Goal: Book appointment/travel/reservation

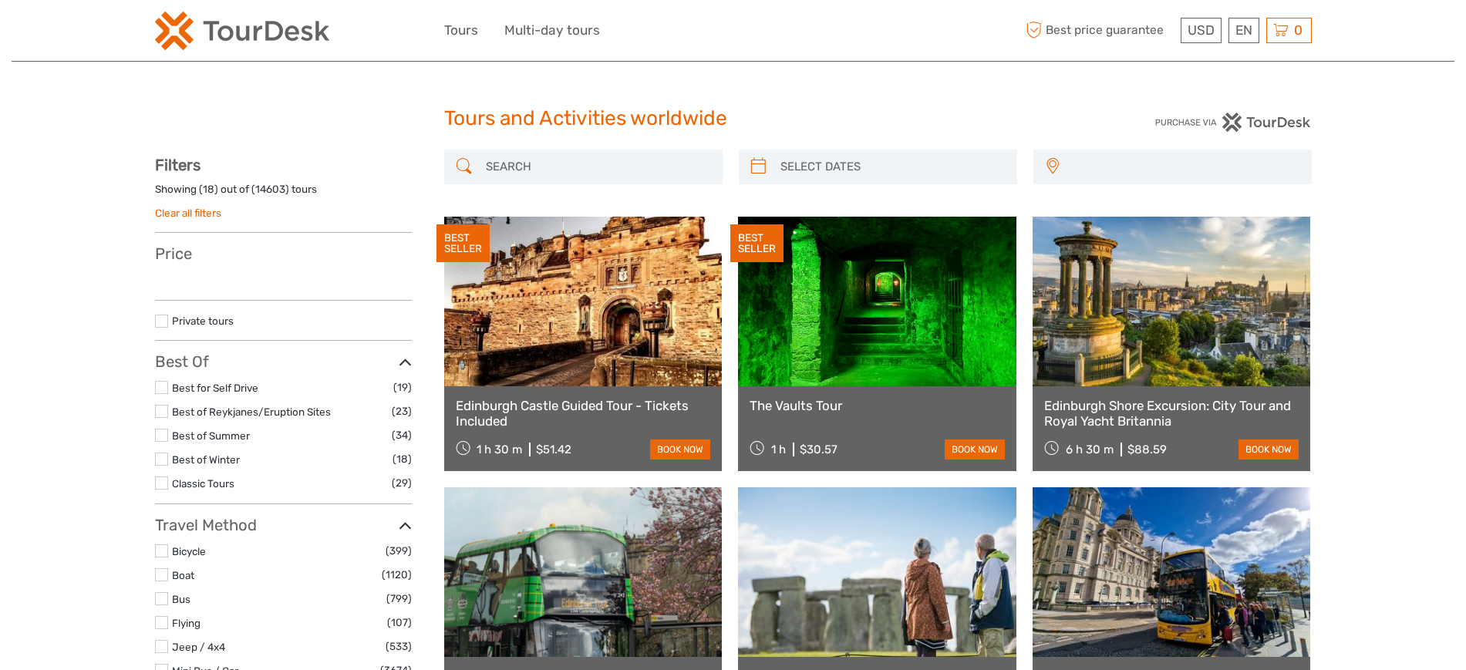
select select
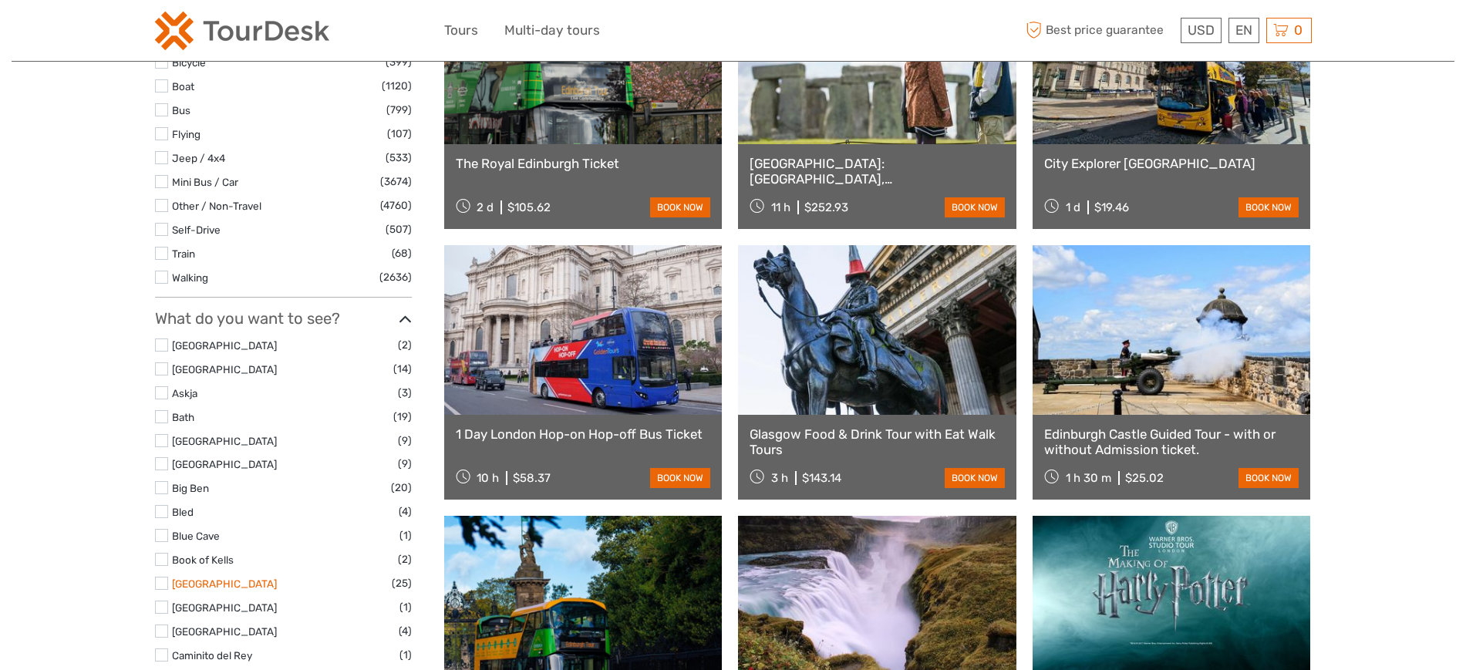
scroll to position [771, 0]
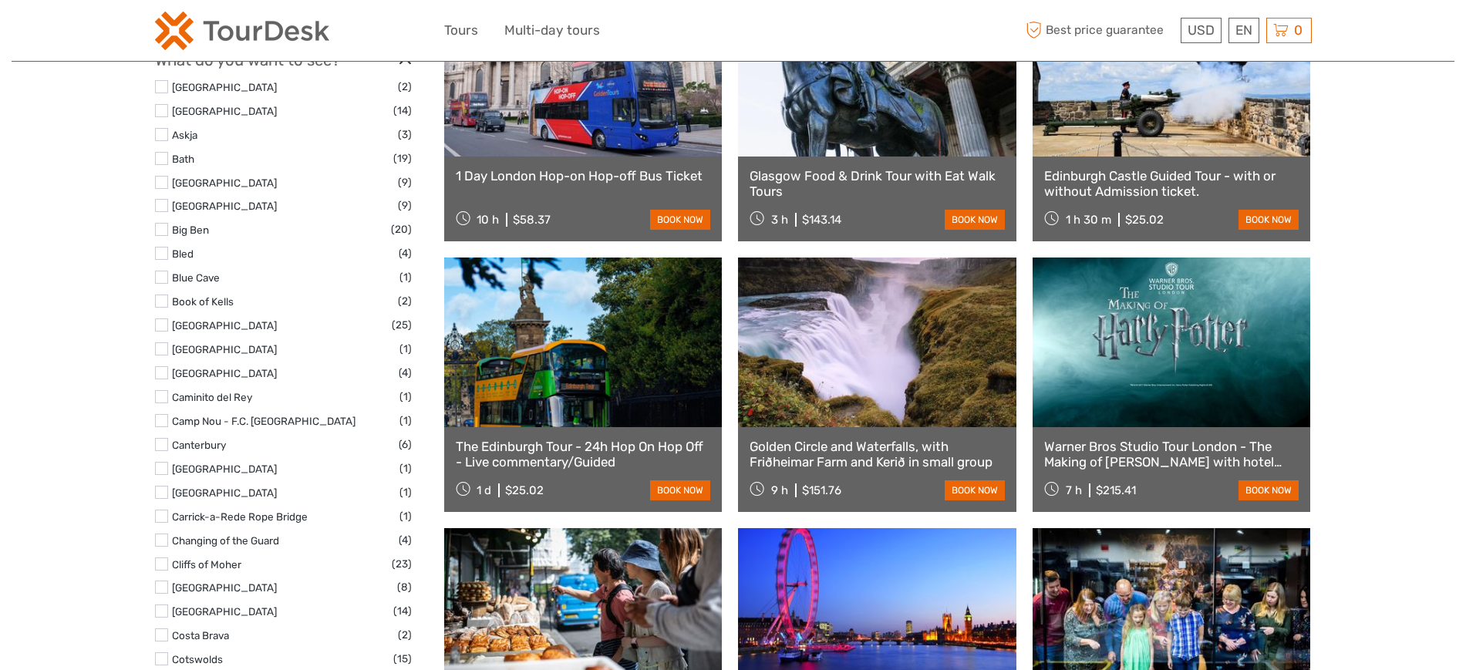
click at [162, 420] on label at bounding box center [161, 420] width 13 height 13
click at [0, 0] on input "checkbox" at bounding box center [0, 0] width 0 height 0
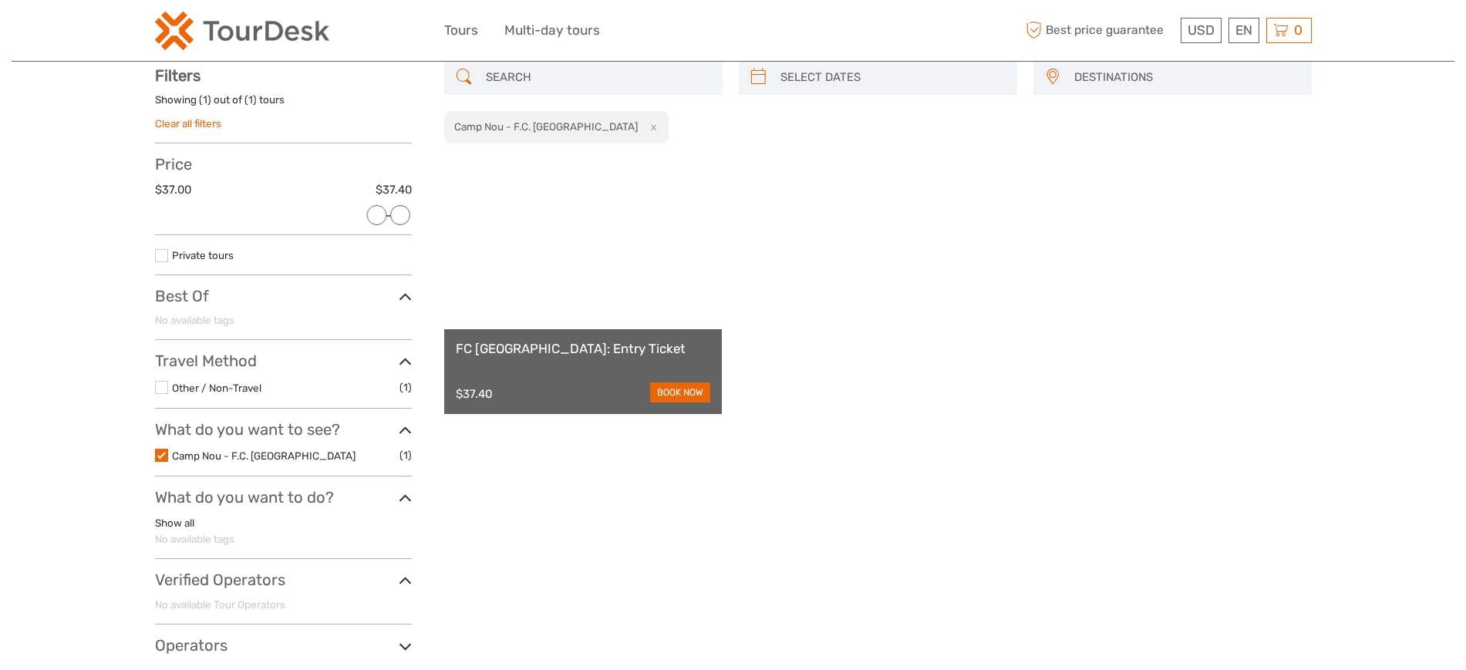
scroll to position [88, 0]
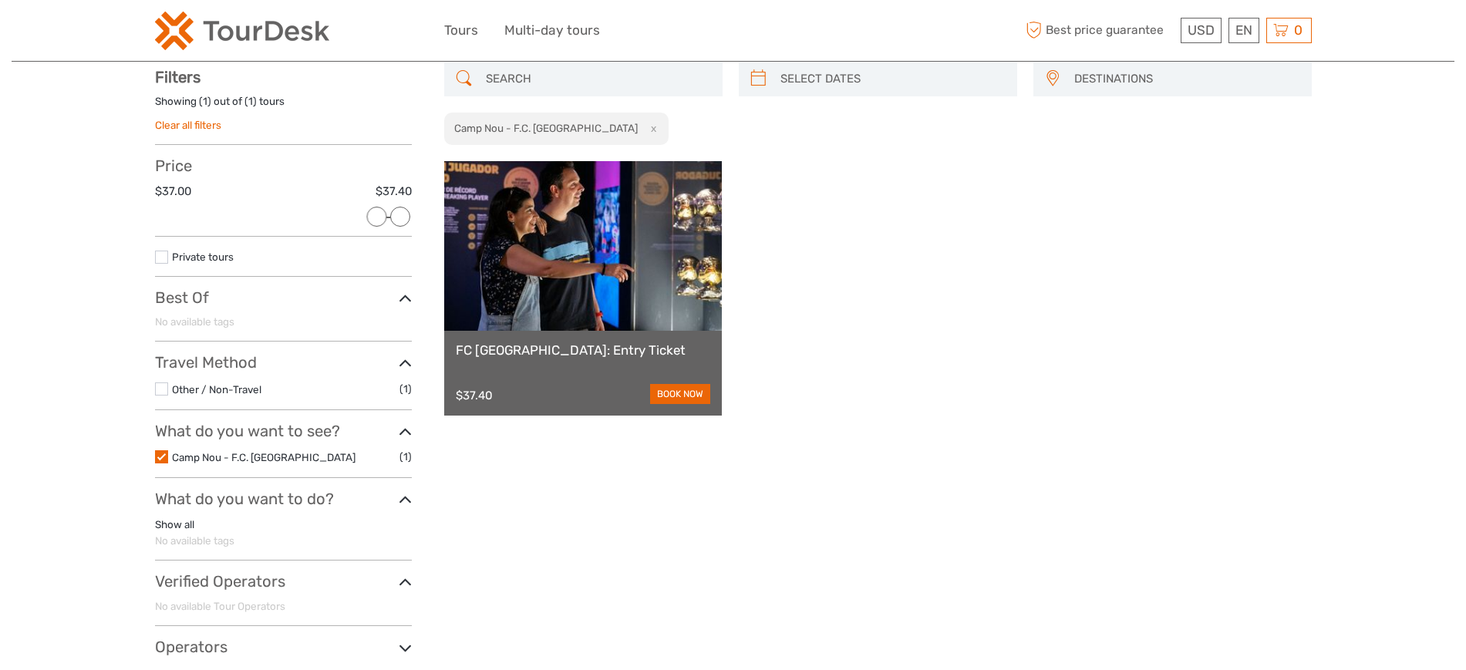
click at [160, 462] on label at bounding box center [161, 456] width 13 height 13
click at [0, 0] on input "checkbox" at bounding box center [0, 0] width 0 height 0
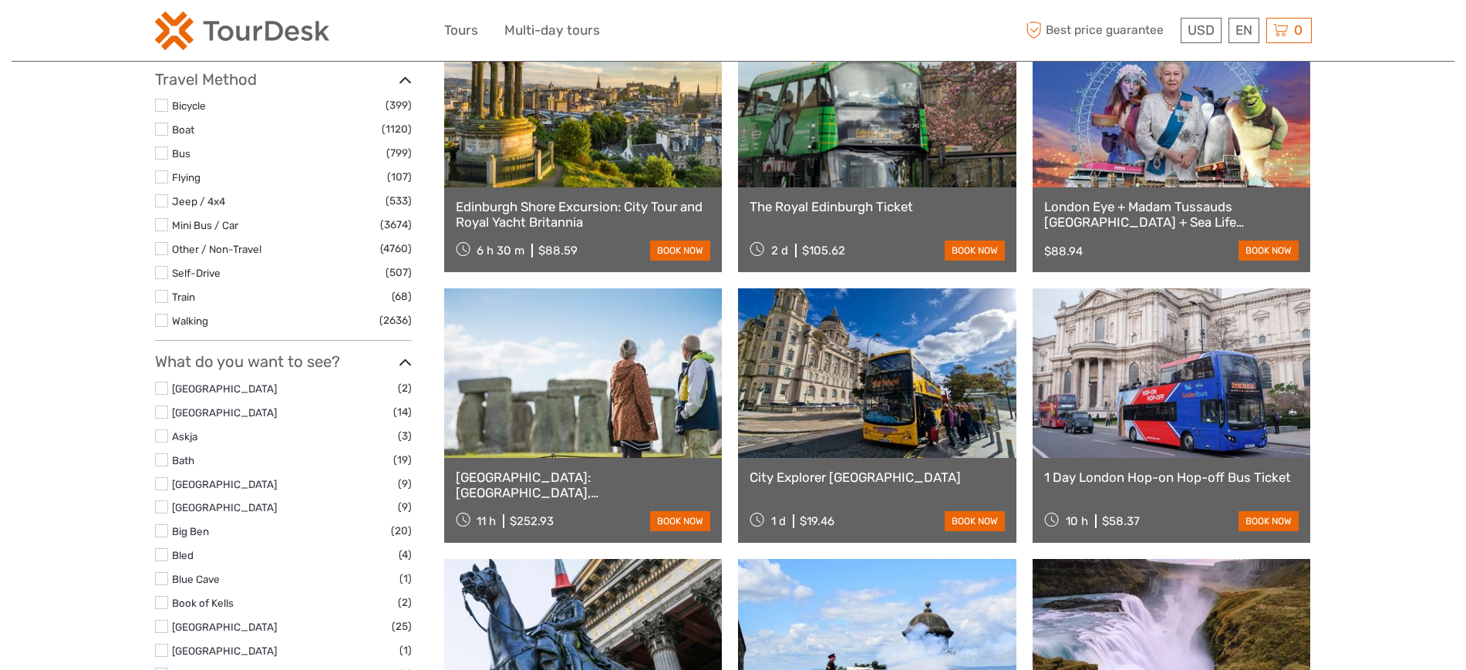
scroll to position [473, 0]
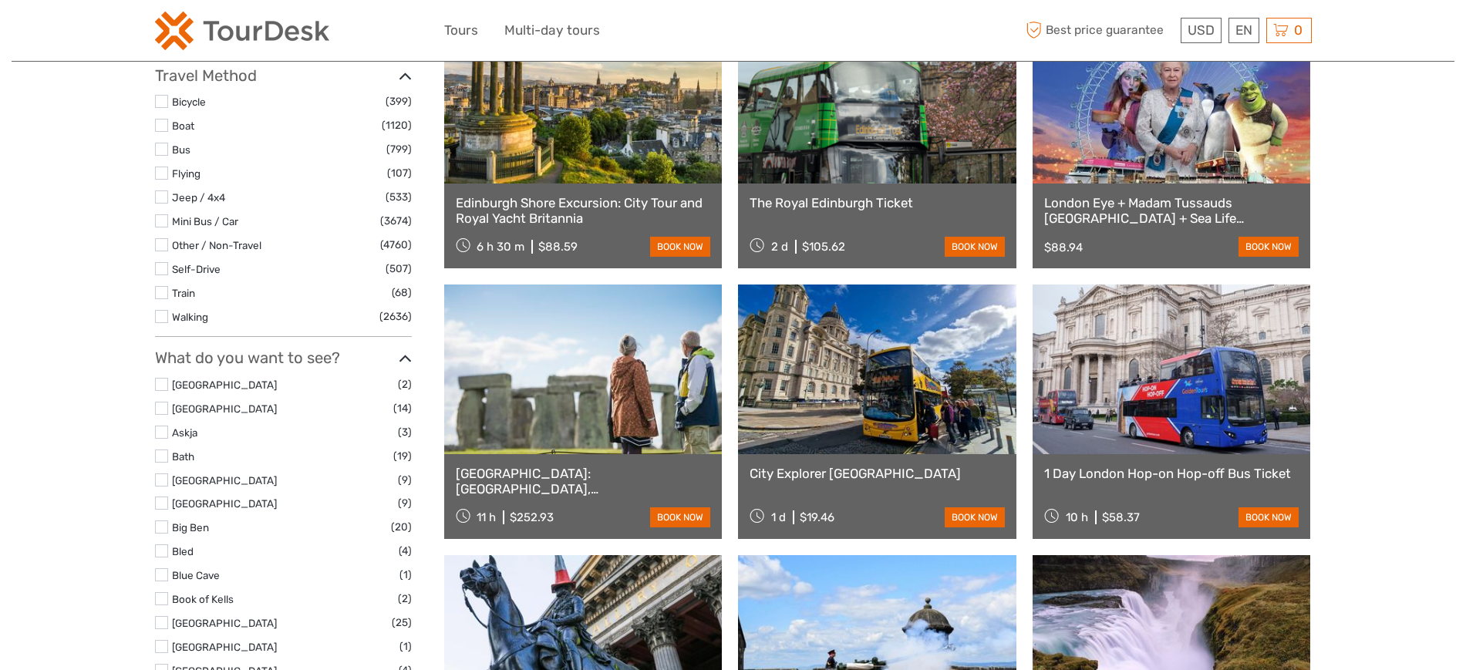
click at [158, 221] on label at bounding box center [161, 220] width 13 height 13
click at [0, 0] on input "checkbox" at bounding box center [0, 0] width 0 height 0
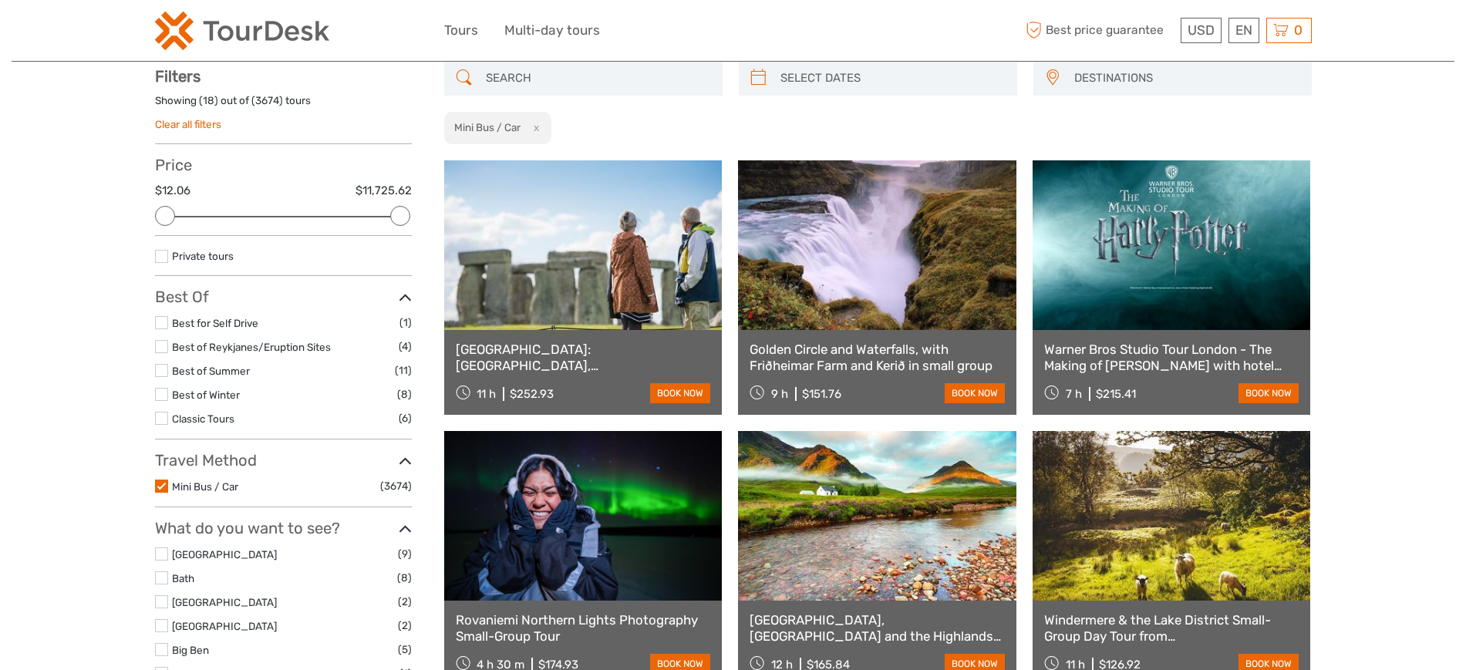
scroll to position [88, 0]
click at [163, 487] on label at bounding box center [161, 486] width 13 height 13
click at [0, 0] on input "checkbox" at bounding box center [0, 0] width 0 height 0
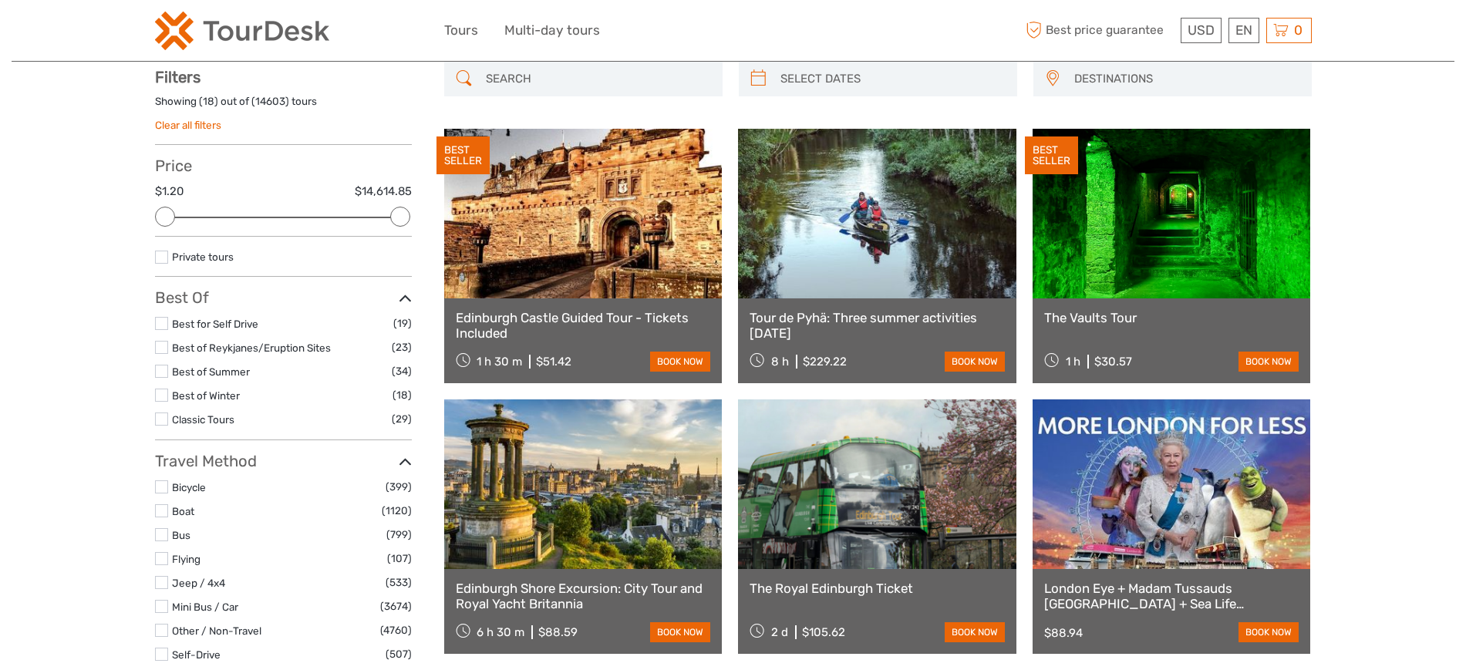
scroll to position [1143, 0]
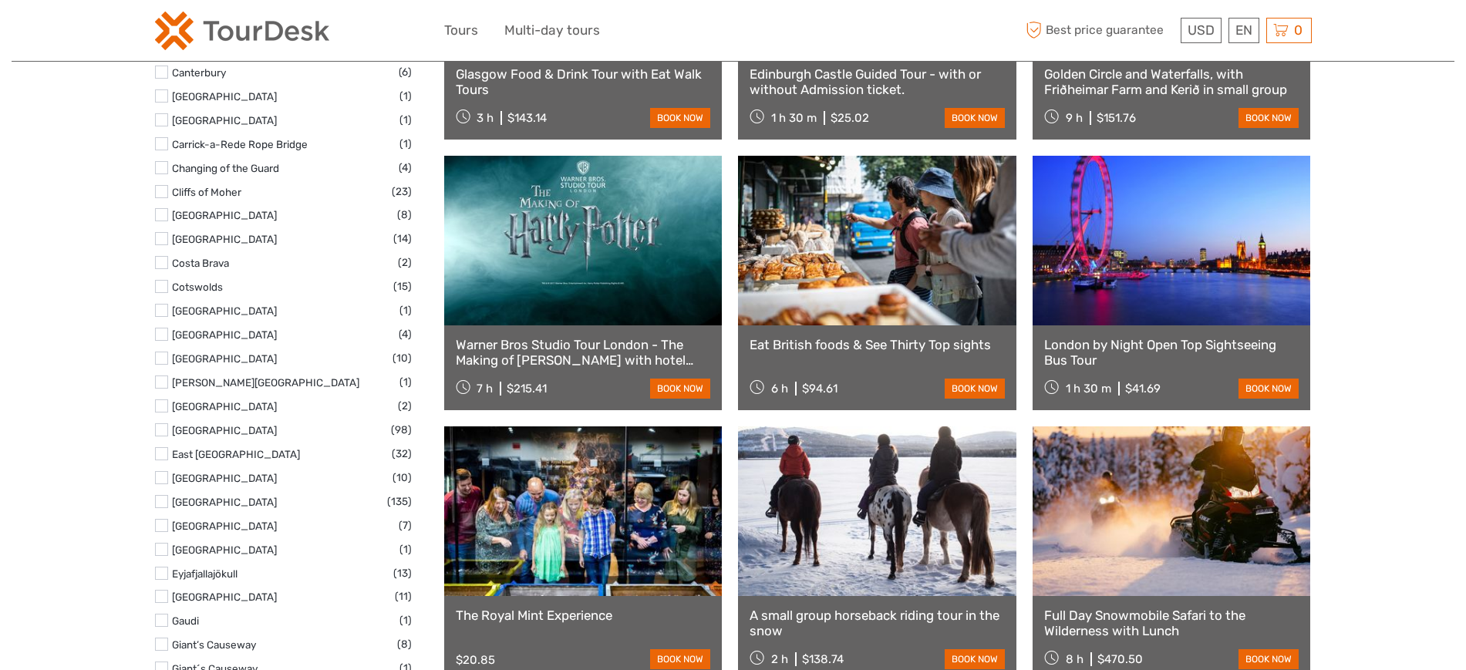
click at [164, 335] on label at bounding box center [161, 334] width 13 height 13
click at [0, 0] on input "checkbox" at bounding box center [0, 0] width 0 height 0
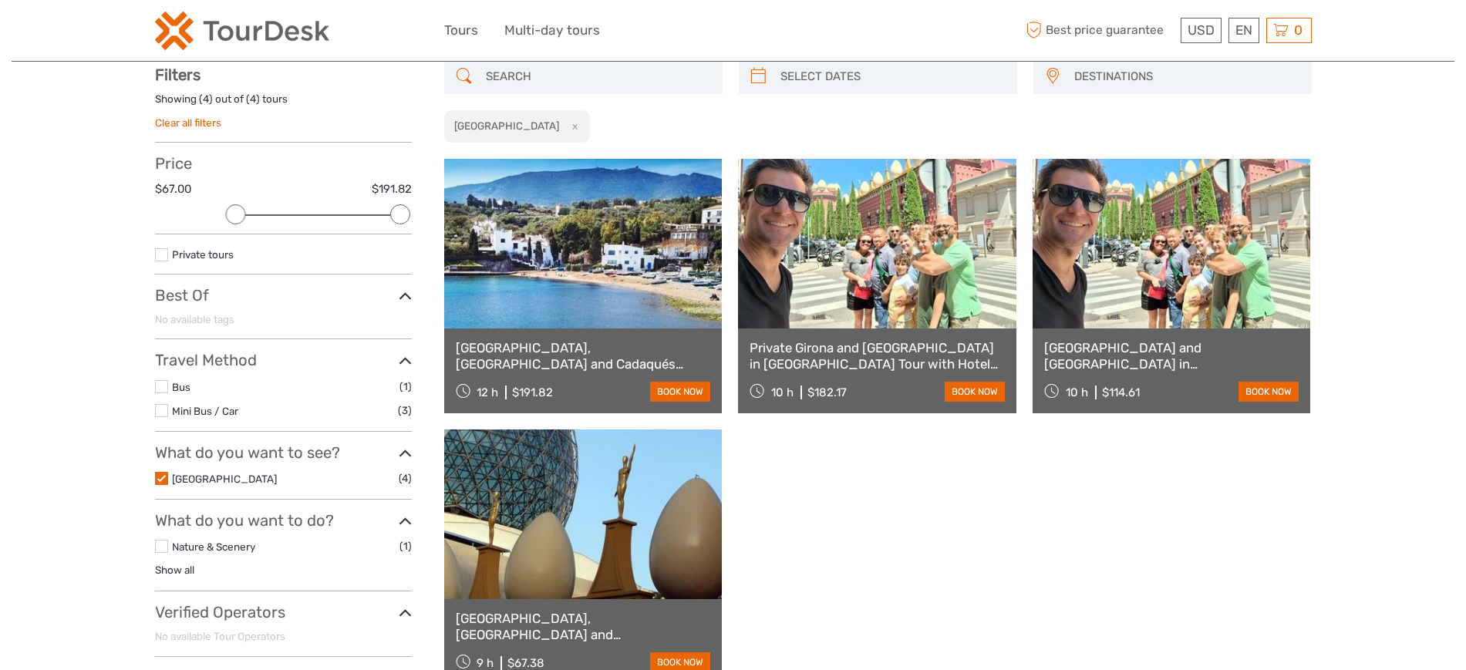
scroll to position [88, 0]
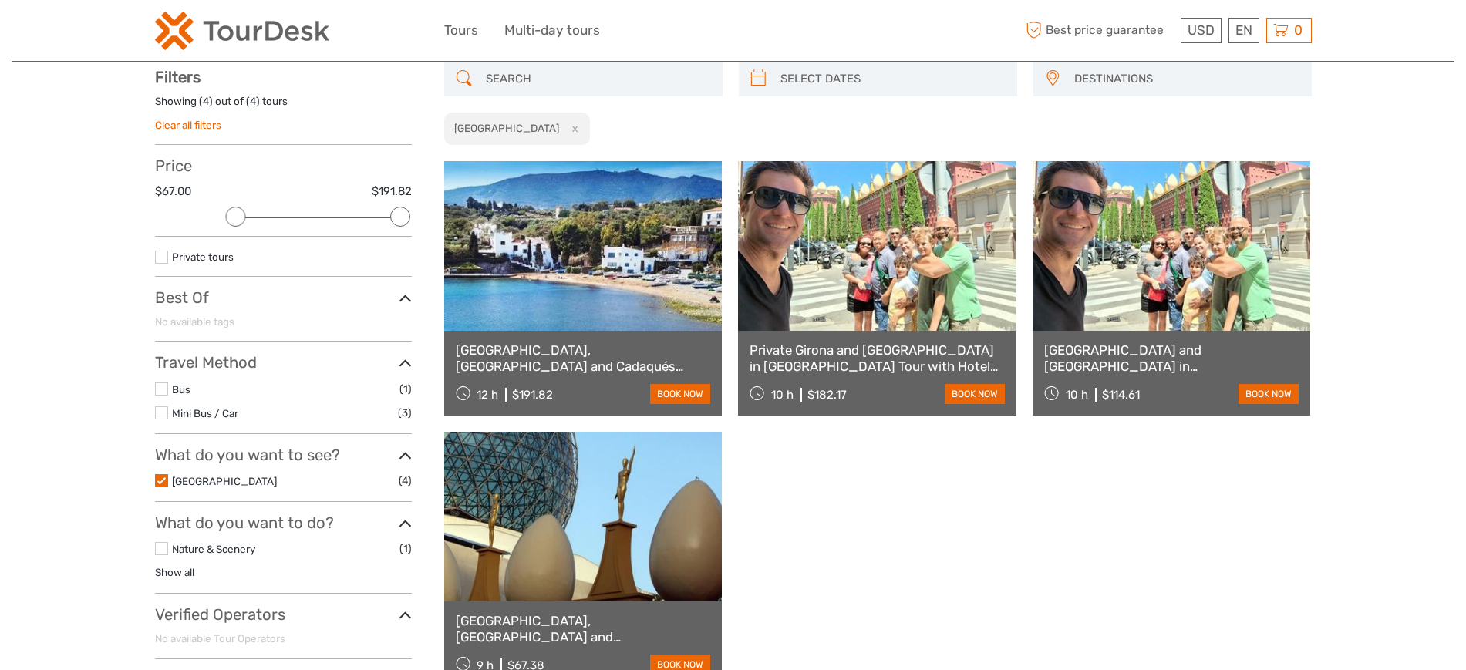
click at [38, 317] on div "Tours and Activities worldwide Tours and Activities worldwide DESTINATIONS Aust…" at bounding box center [733, 378] width 1443 height 932
click at [164, 484] on label at bounding box center [161, 480] width 13 height 13
click at [0, 0] on input "checkbox" at bounding box center [0, 0] width 0 height 0
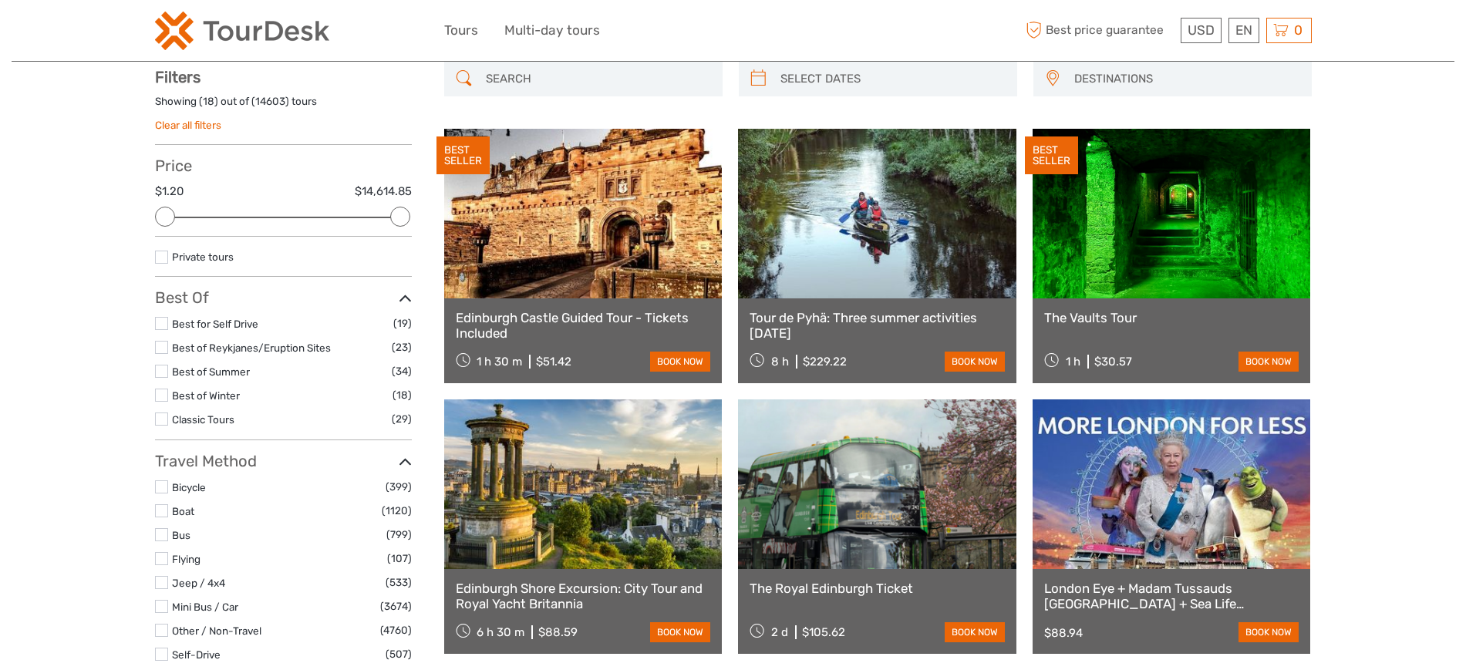
click at [163, 345] on label at bounding box center [161, 347] width 13 height 13
click at [0, 0] on input "checkbox" at bounding box center [0, 0] width 0 height 0
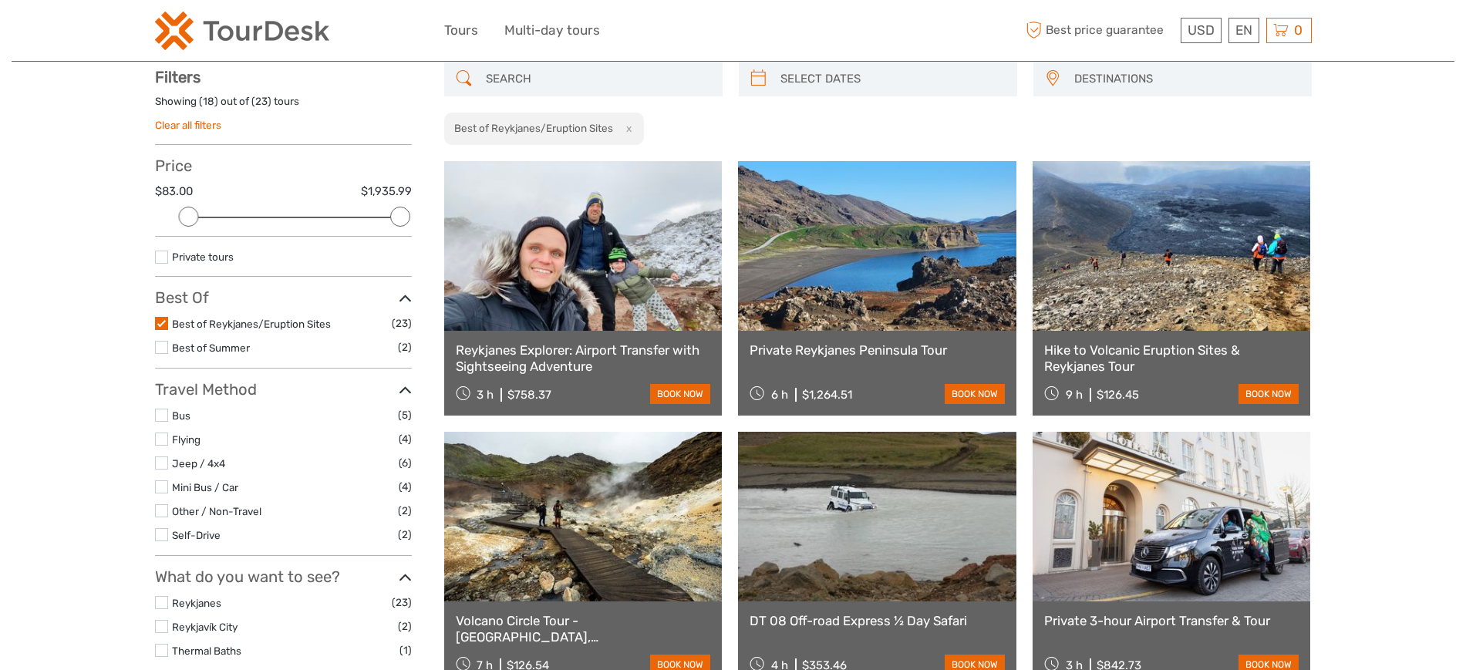
click at [166, 321] on label at bounding box center [161, 323] width 13 height 13
click at [0, 0] on input "checkbox" at bounding box center [0, 0] width 0 height 0
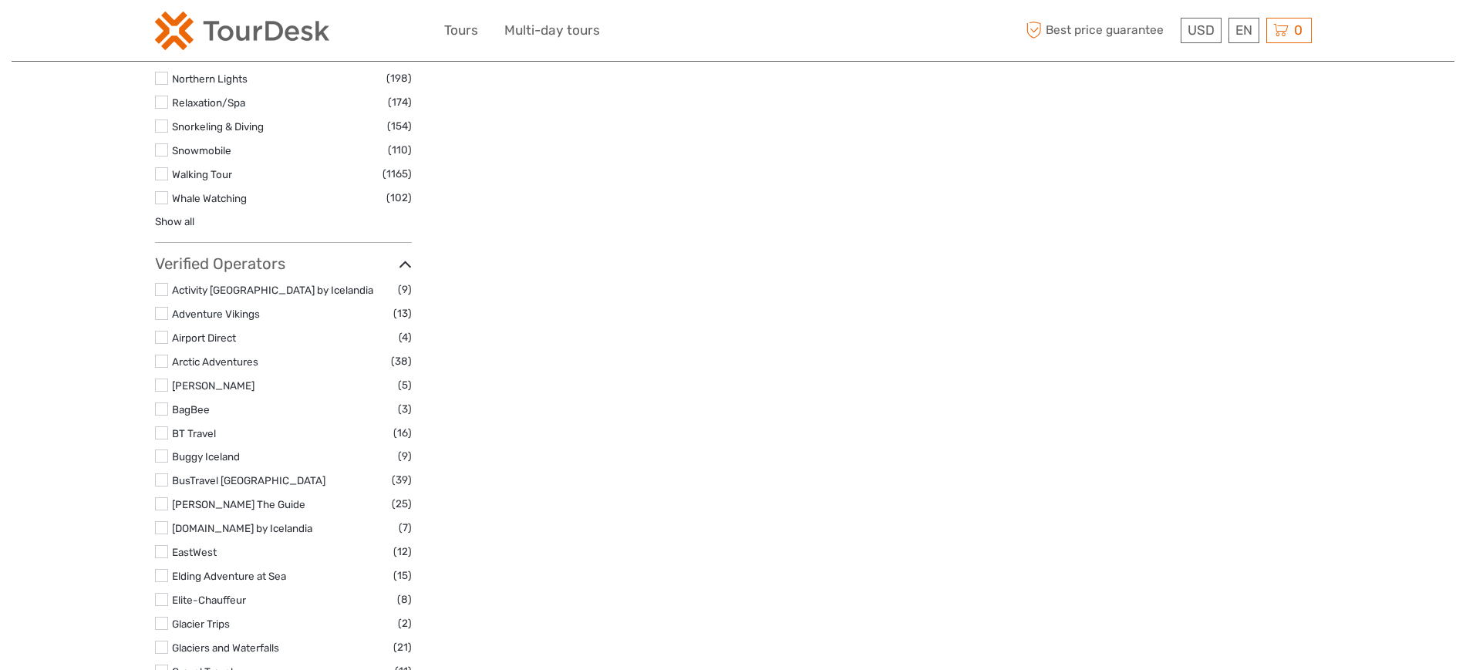
scroll to position [3868, 0]
click at [176, 216] on link "Show all" at bounding box center [174, 222] width 39 height 12
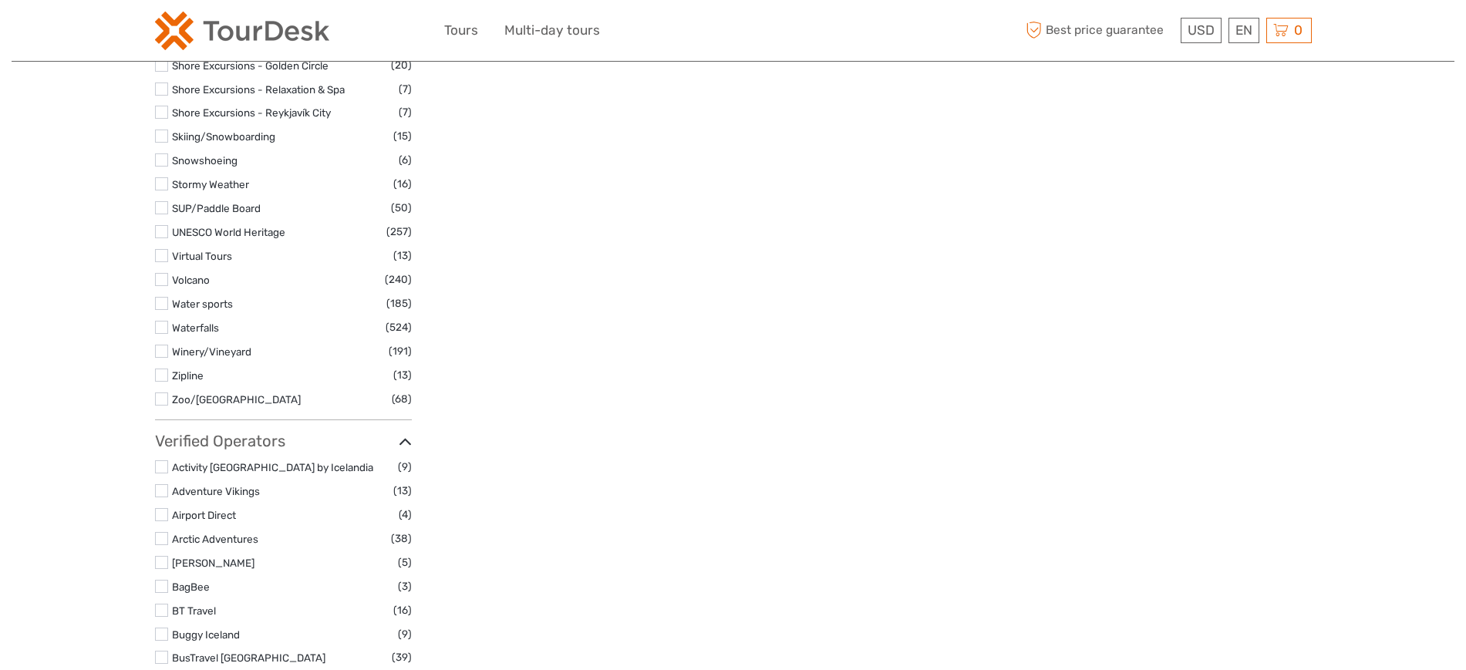
click at [163, 321] on label at bounding box center [161, 327] width 13 height 13
click at [0, 0] on input "checkbox" at bounding box center [0, 0] width 0 height 0
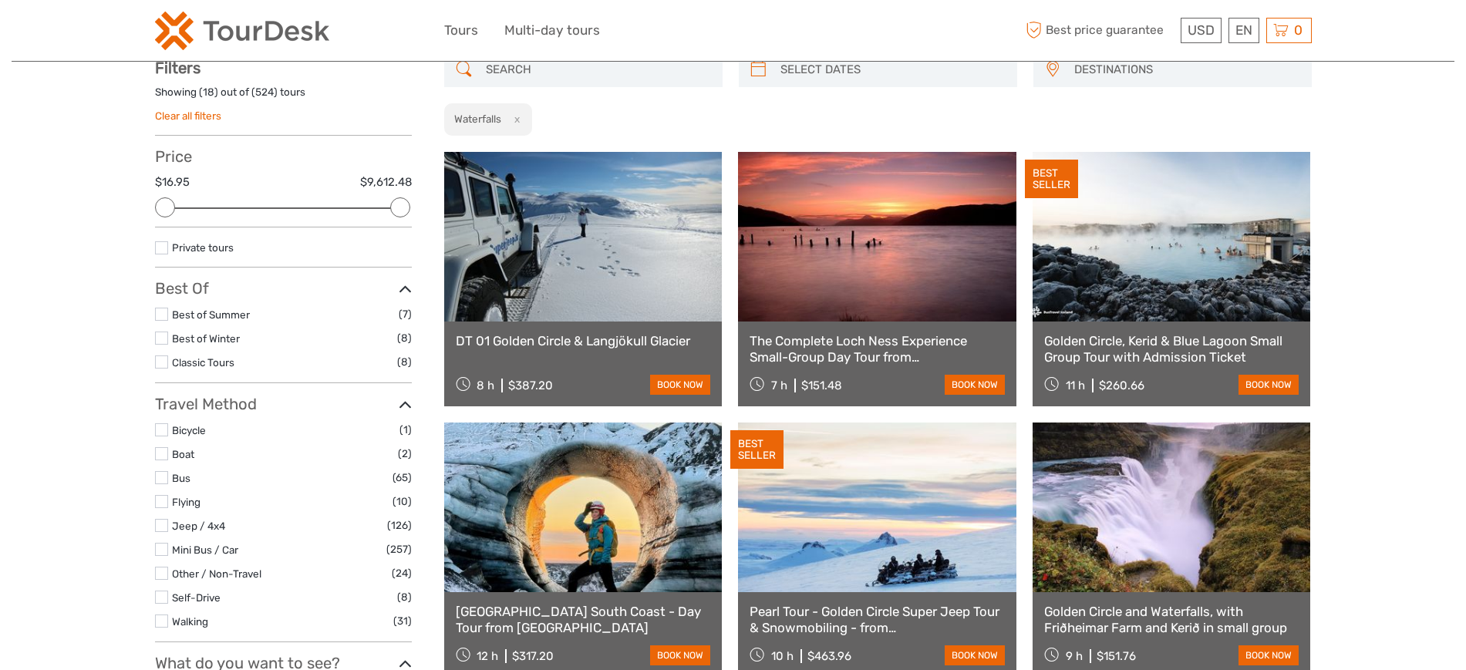
scroll to position [88, 0]
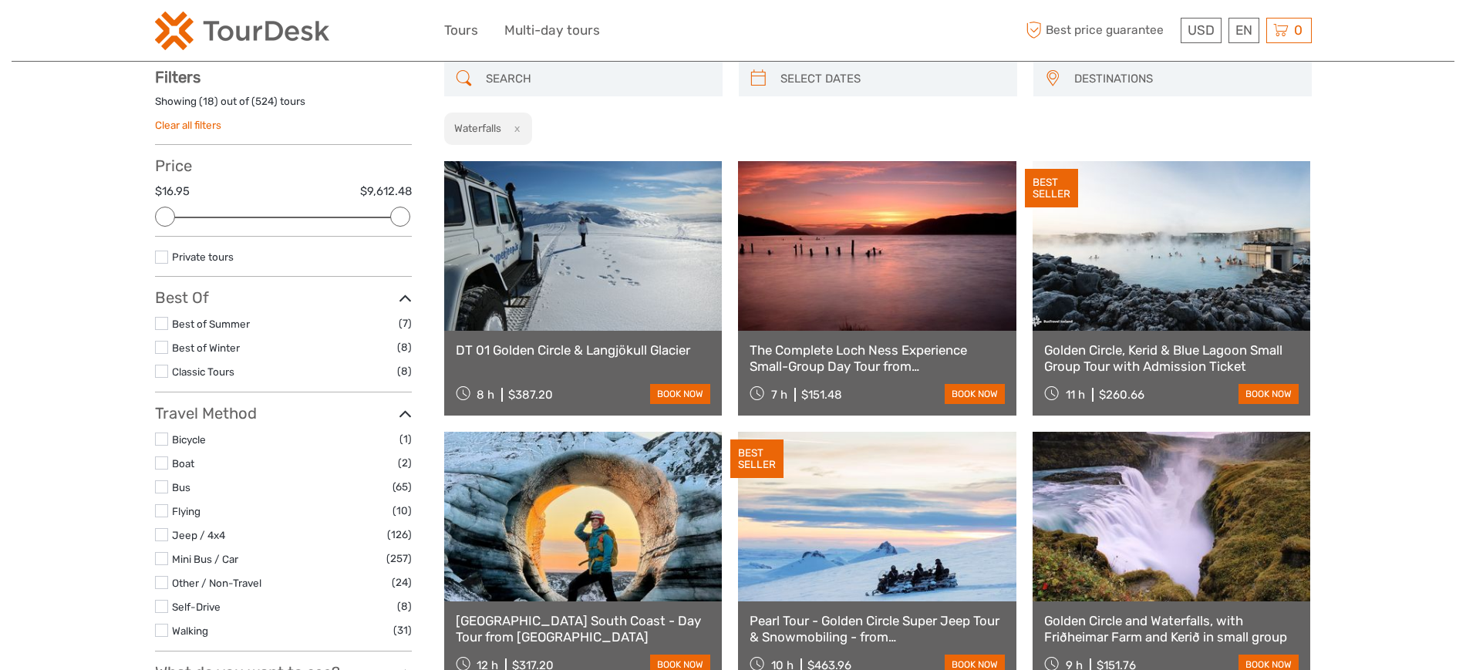
scroll to position [143, 0]
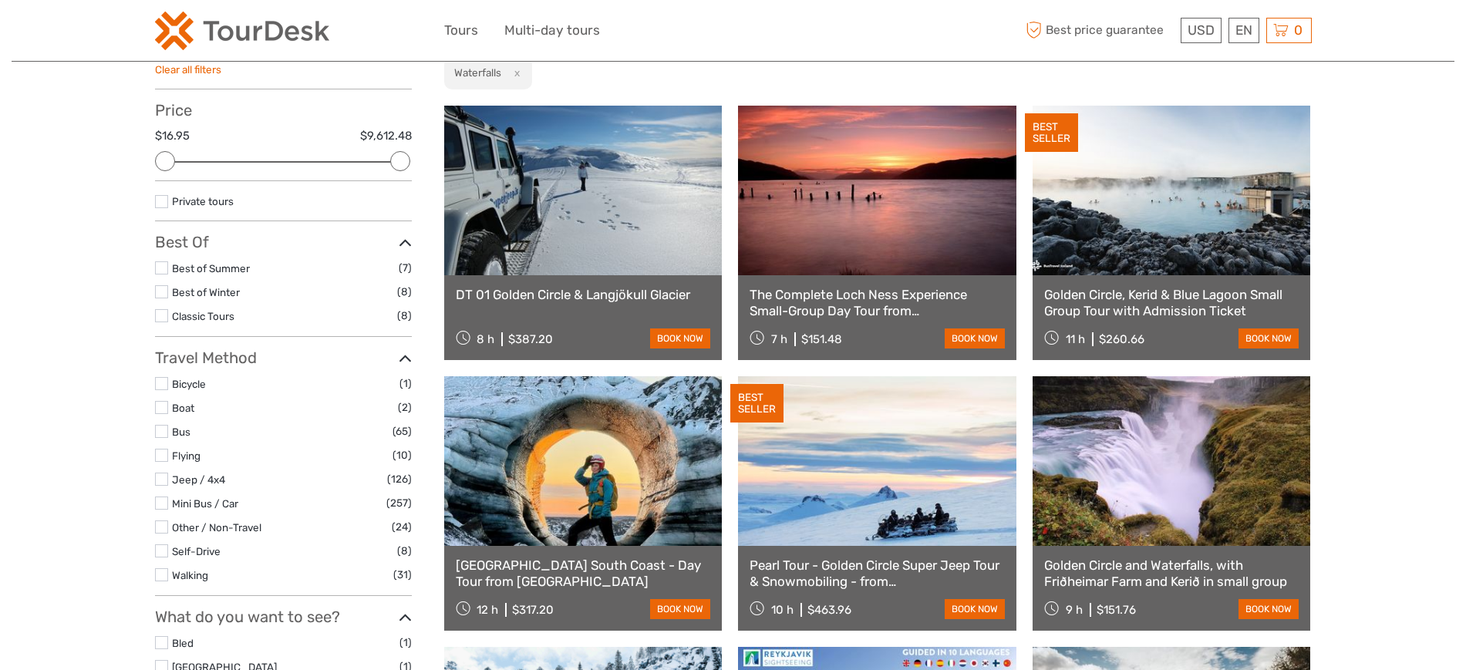
click at [160, 268] on label at bounding box center [161, 267] width 13 height 13
click at [0, 0] on input "checkbox" at bounding box center [0, 0] width 0 height 0
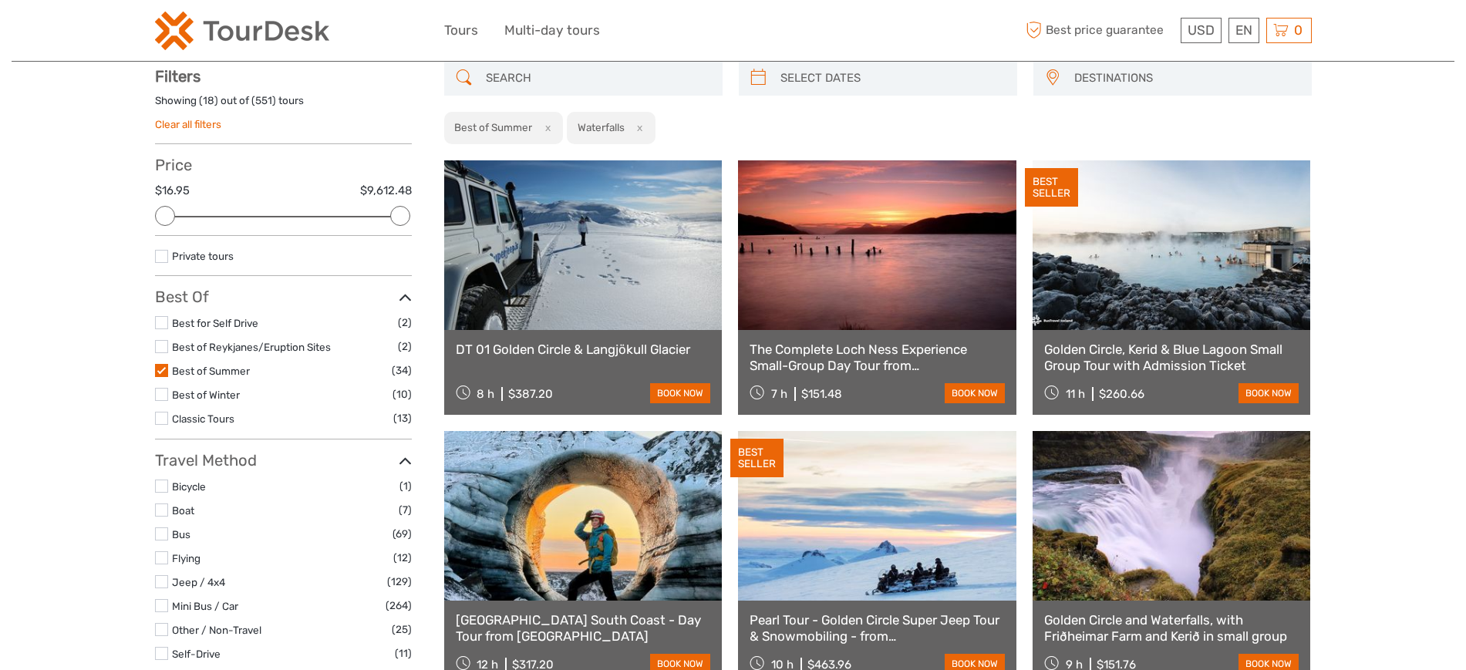
scroll to position [88, 0]
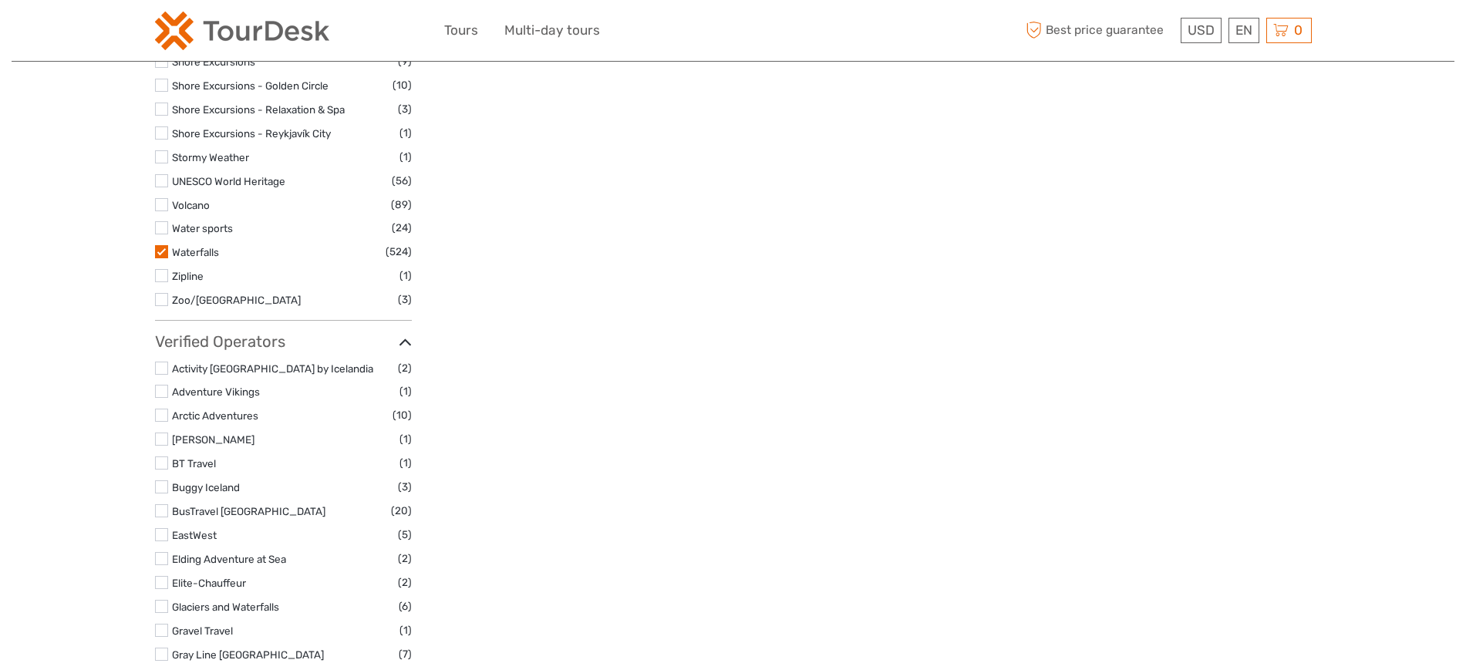
click at [163, 250] on label at bounding box center [161, 251] width 13 height 13
click at [0, 0] on input "checkbox" at bounding box center [0, 0] width 0 height 0
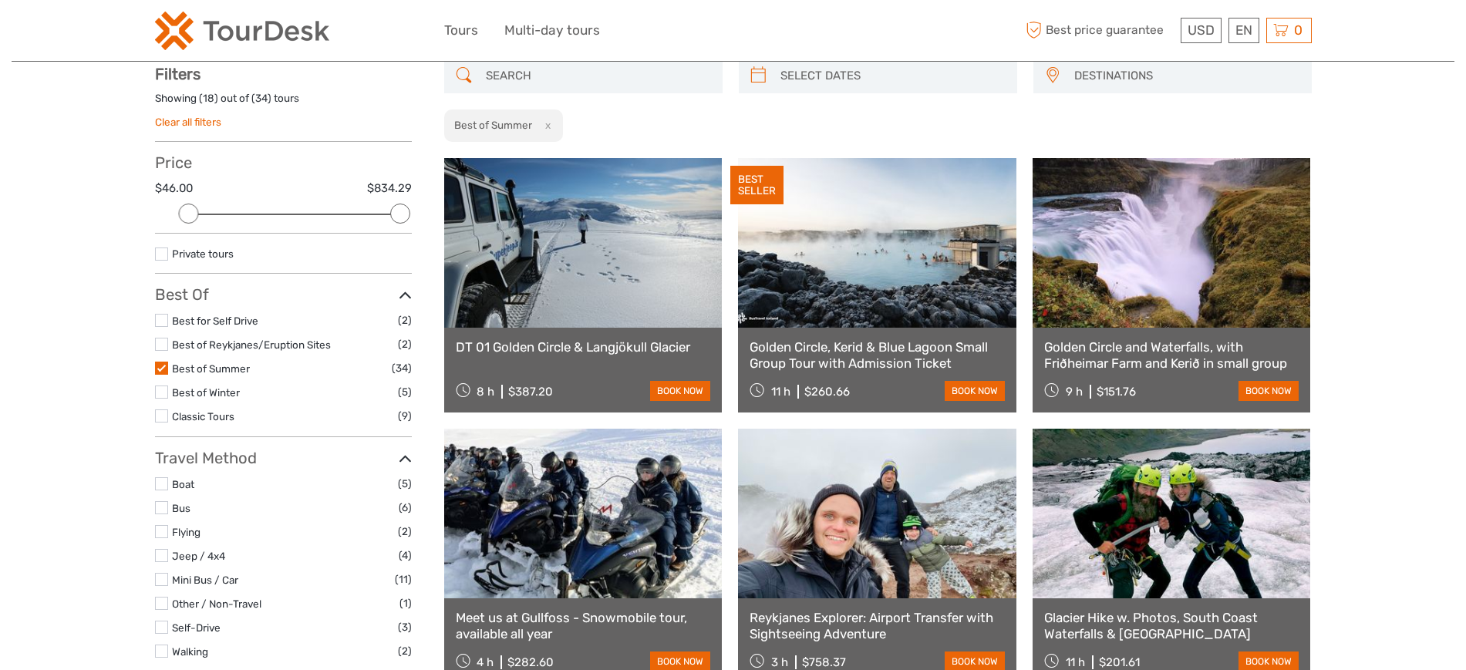
scroll to position [88, 0]
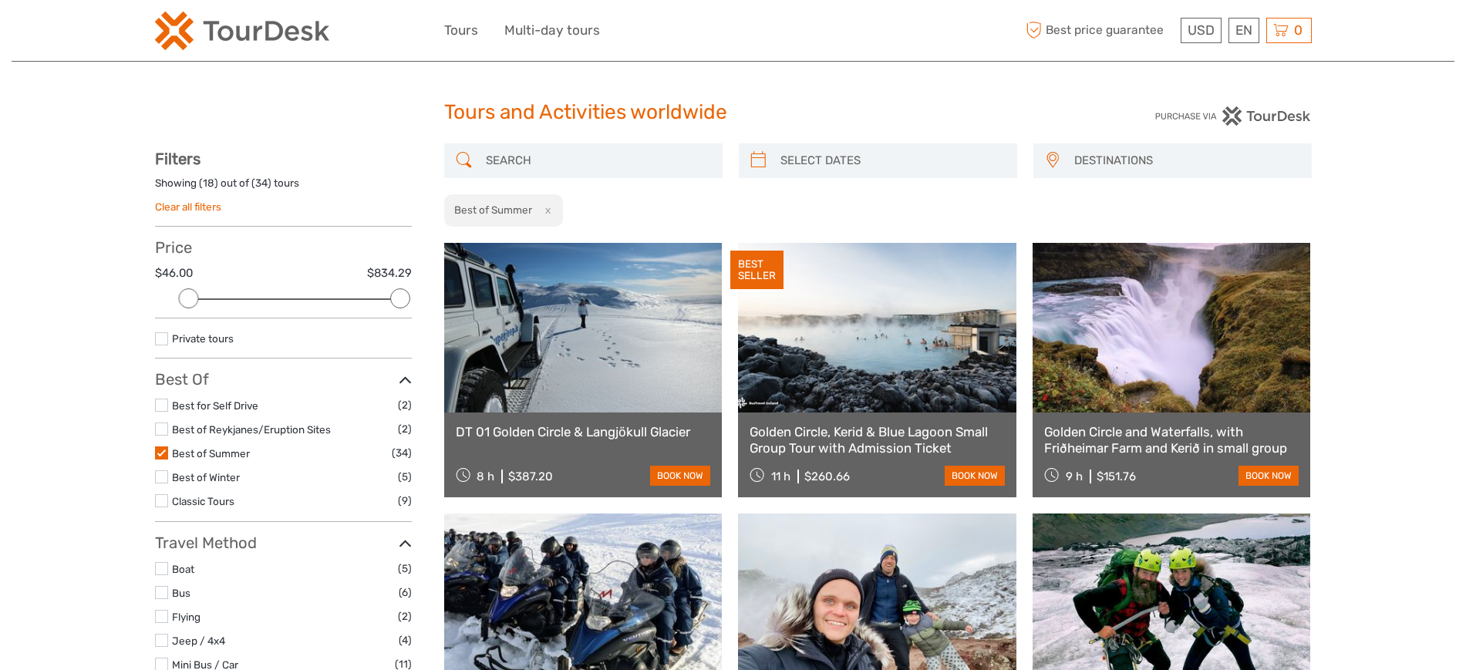
scroll to position [0, 0]
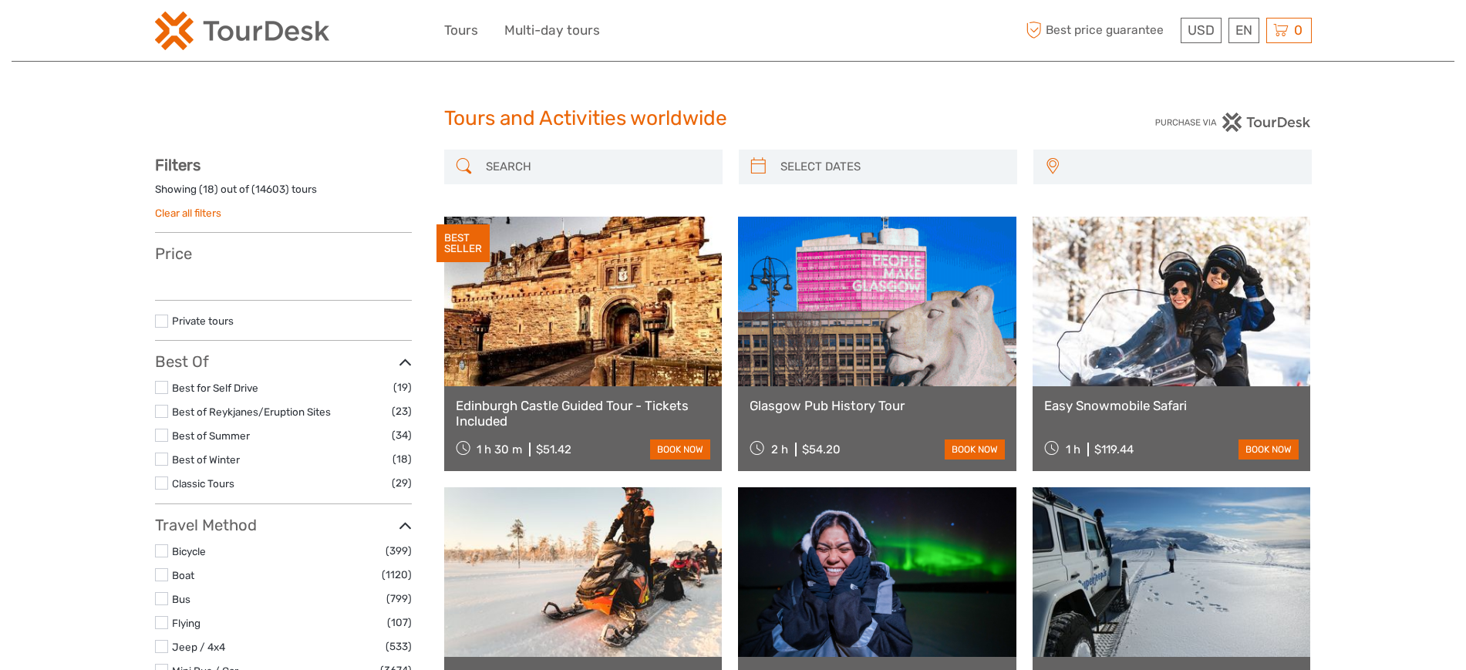
select select
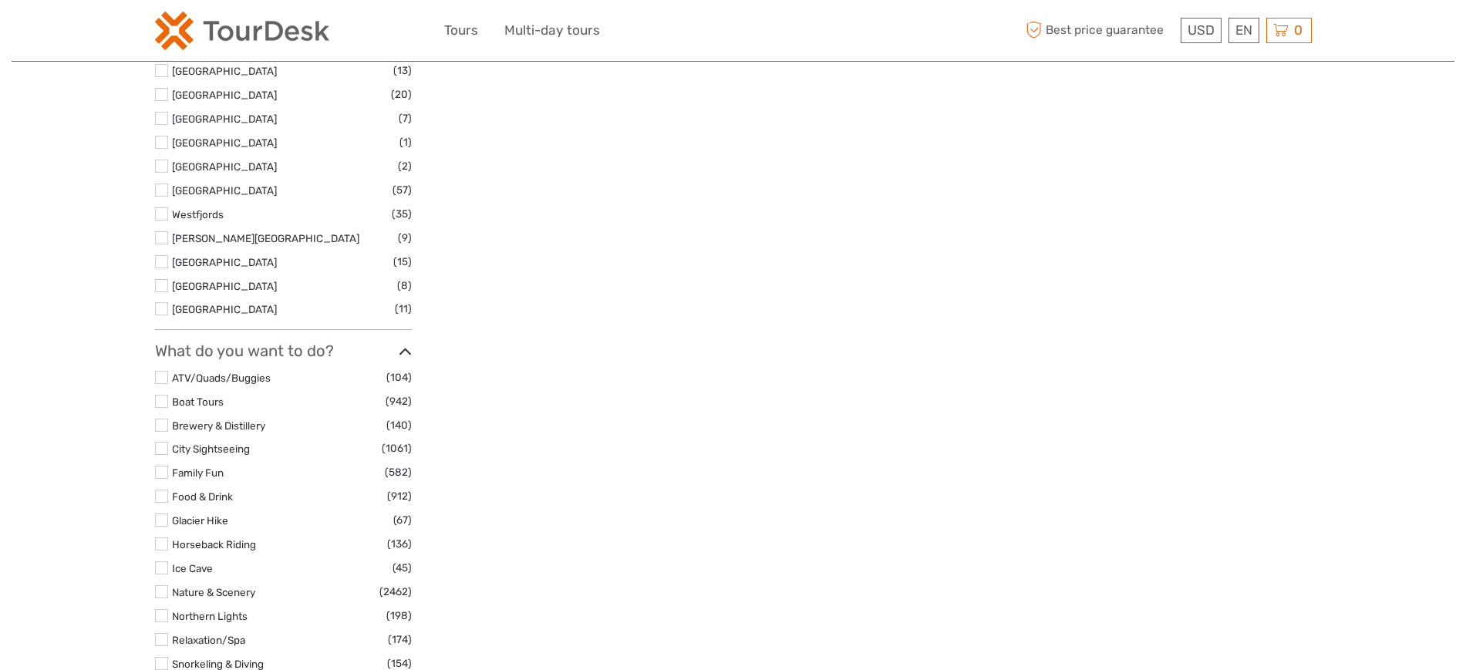
scroll to position [3524, 0]
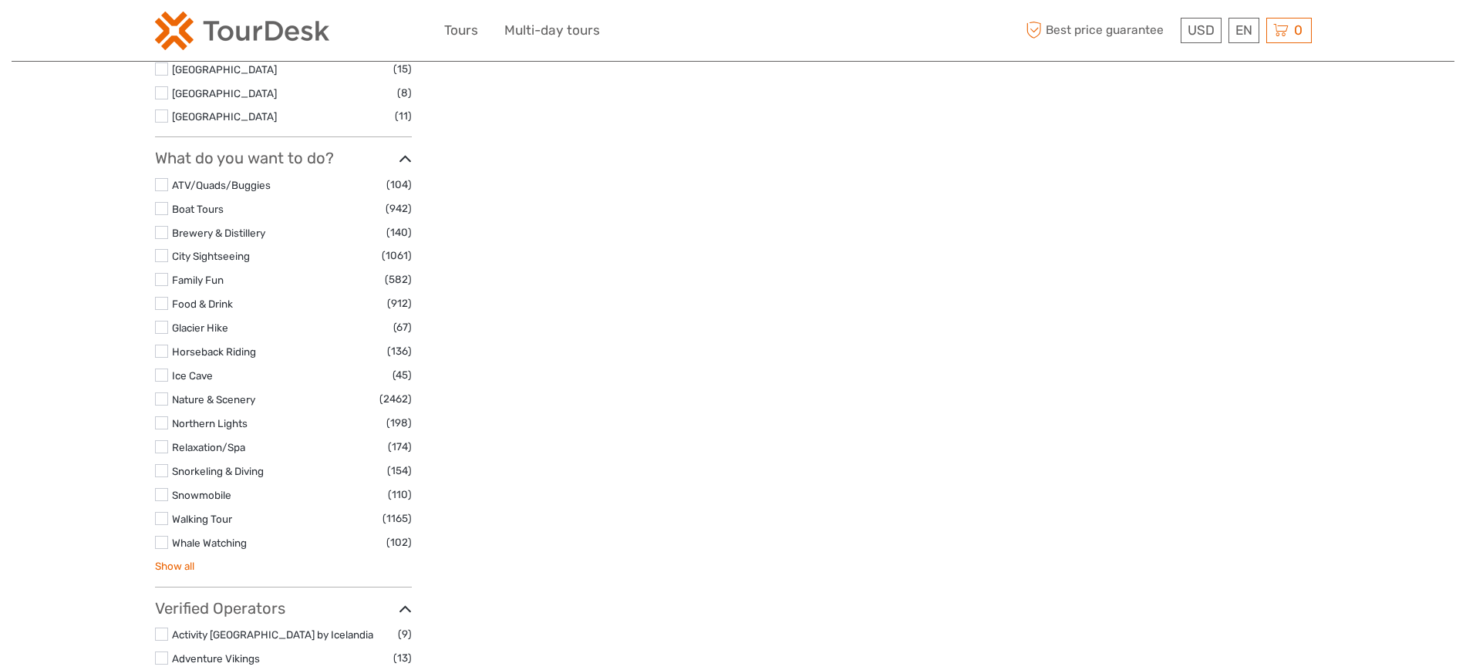
click at [184, 560] on link "Show all" at bounding box center [174, 566] width 39 height 12
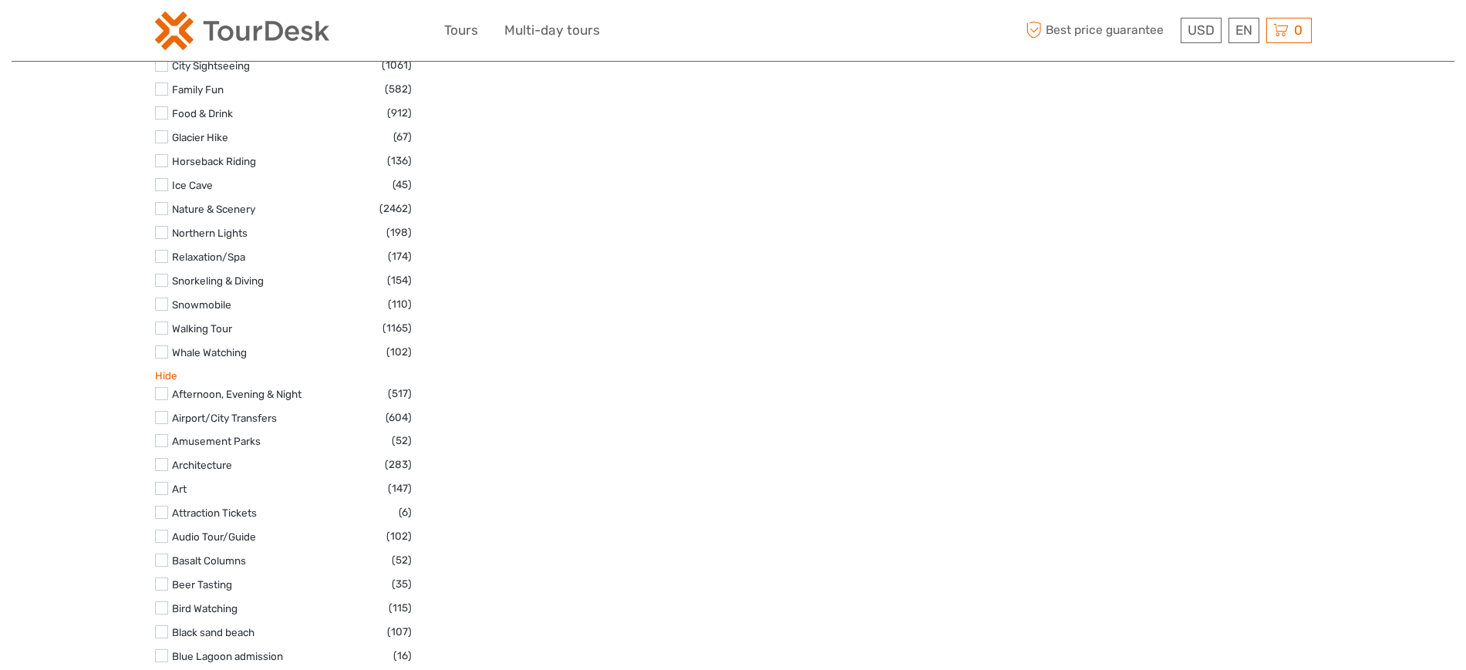
scroll to position [3717, 0]
click at [288, 386] on link "Afternoon, Evening & Night" at bounding box center [237, 392] width 130 height 12
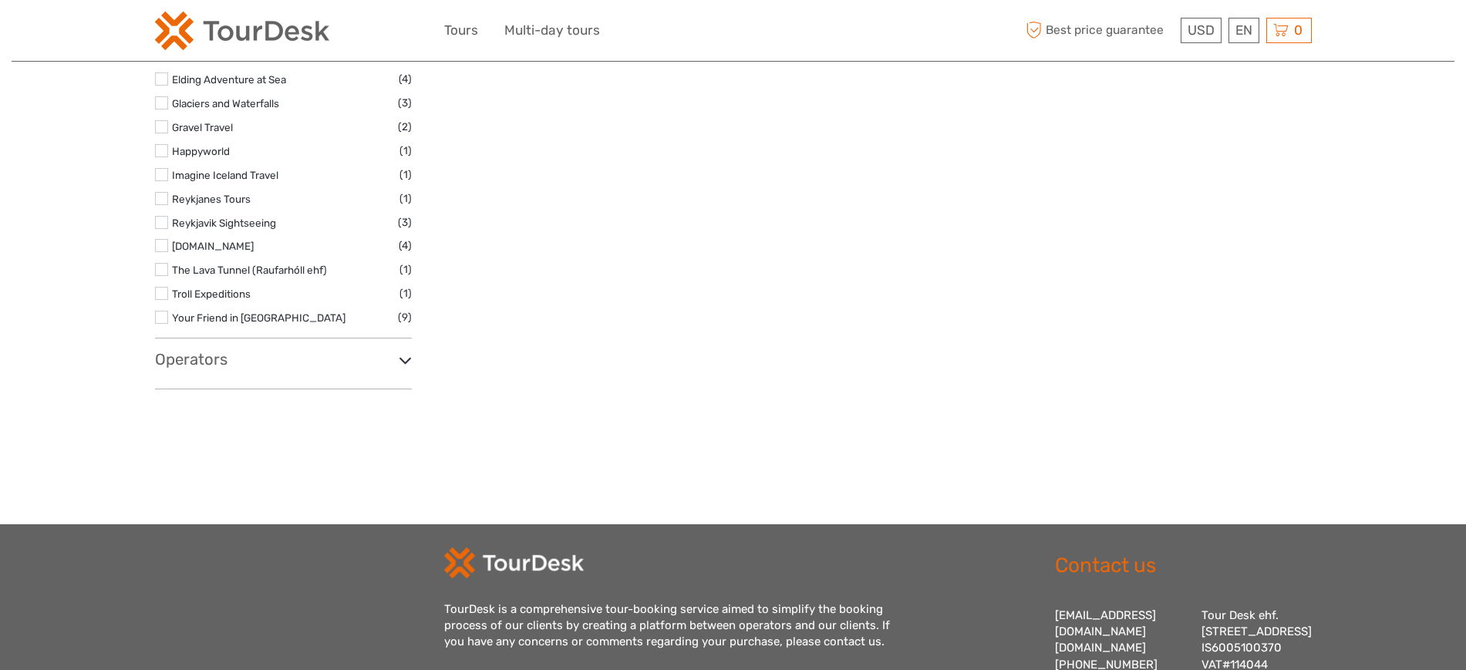
scroll to position [3365, 0]
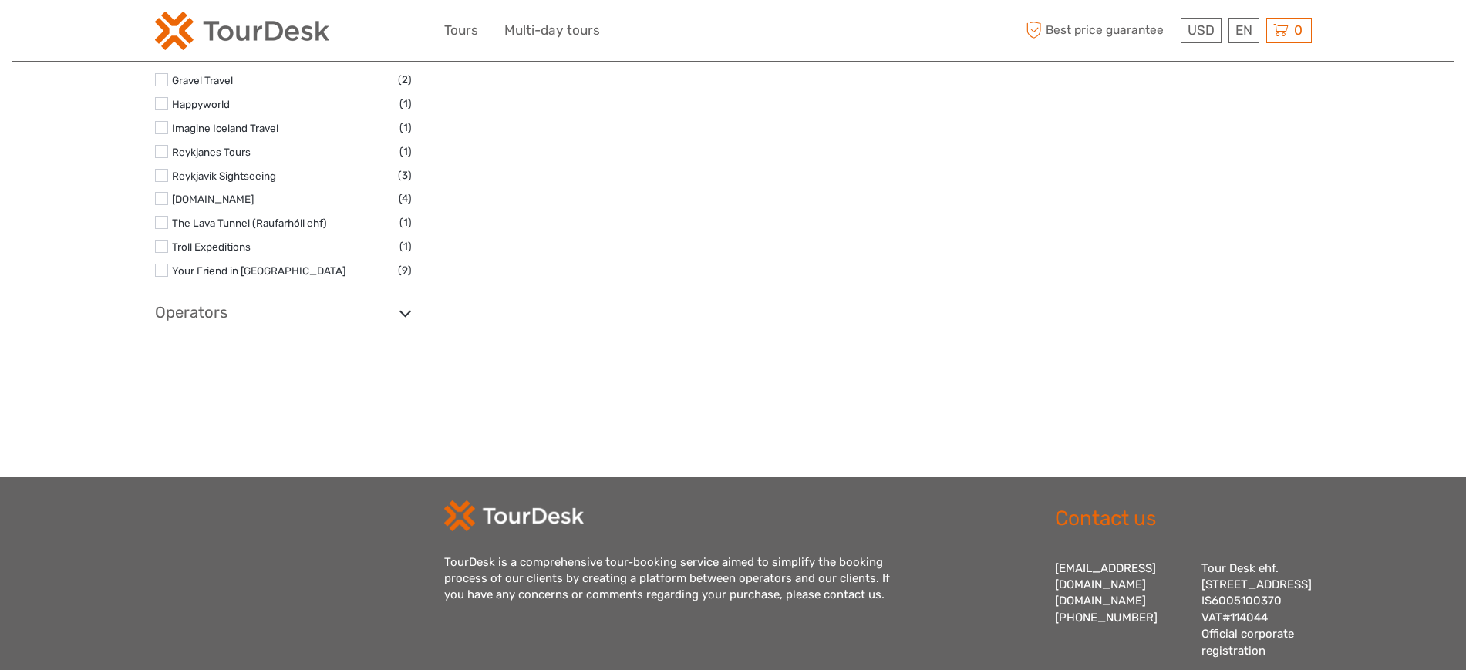
click at [400, 316] on icon at bounding box center [405, 313] width 13 height 21
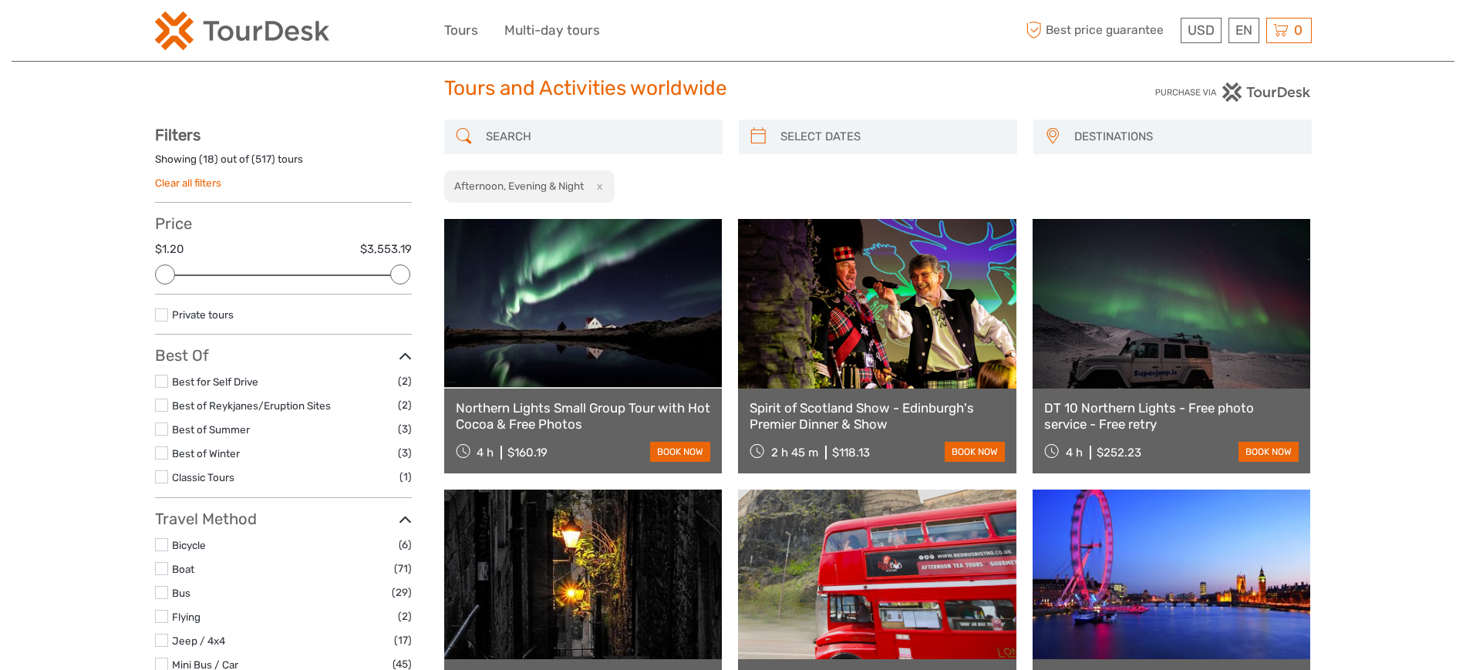
scroll to position [0, 0]
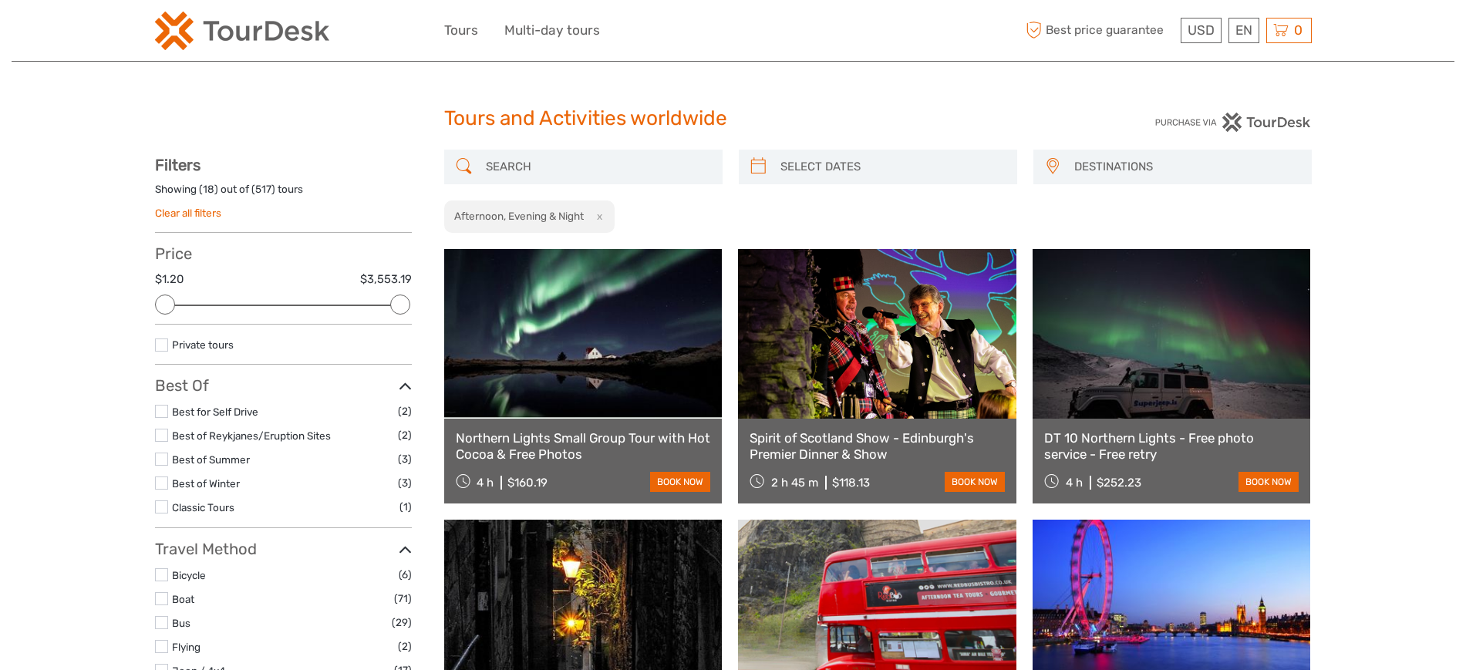
click at [853, 14] on div "USD USD € £ EN English Español Deutsch Tours Multi-day tours More Best price gu…" at bounding box center [733, 31] width 578 height 38
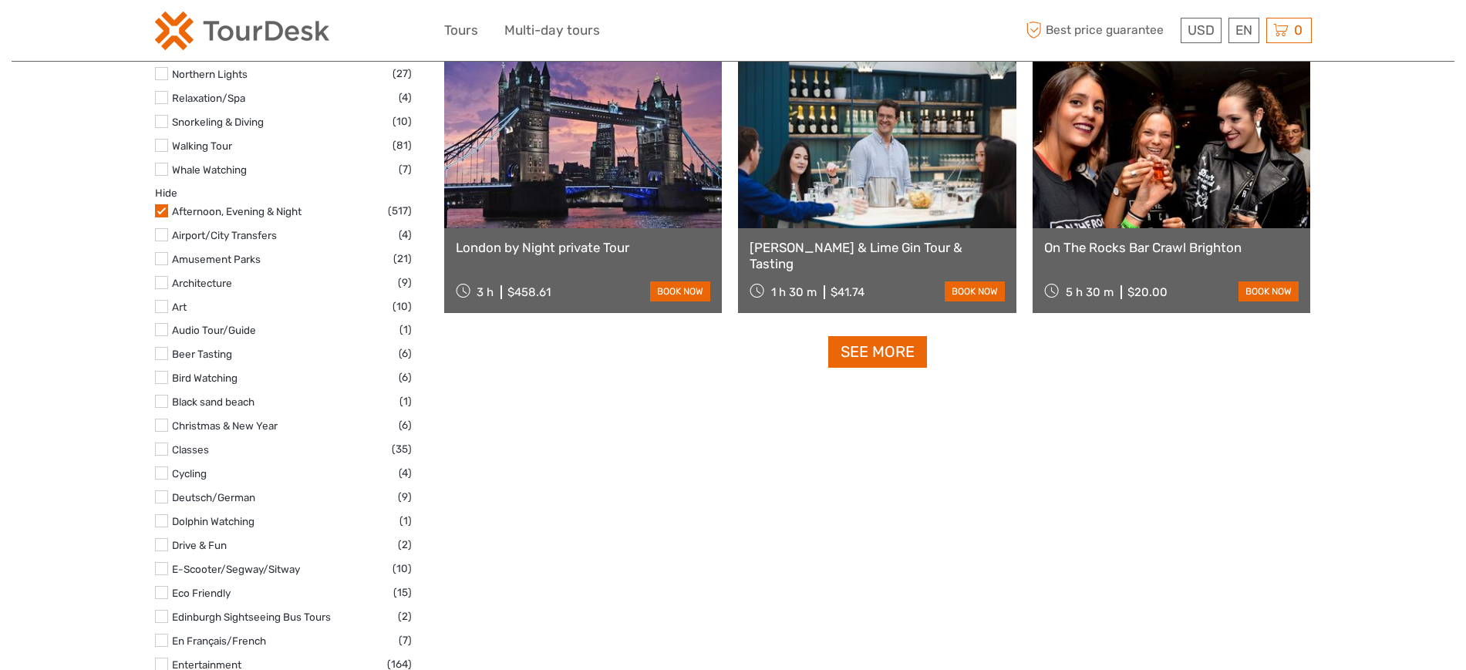
scroll to position [1542, 0]
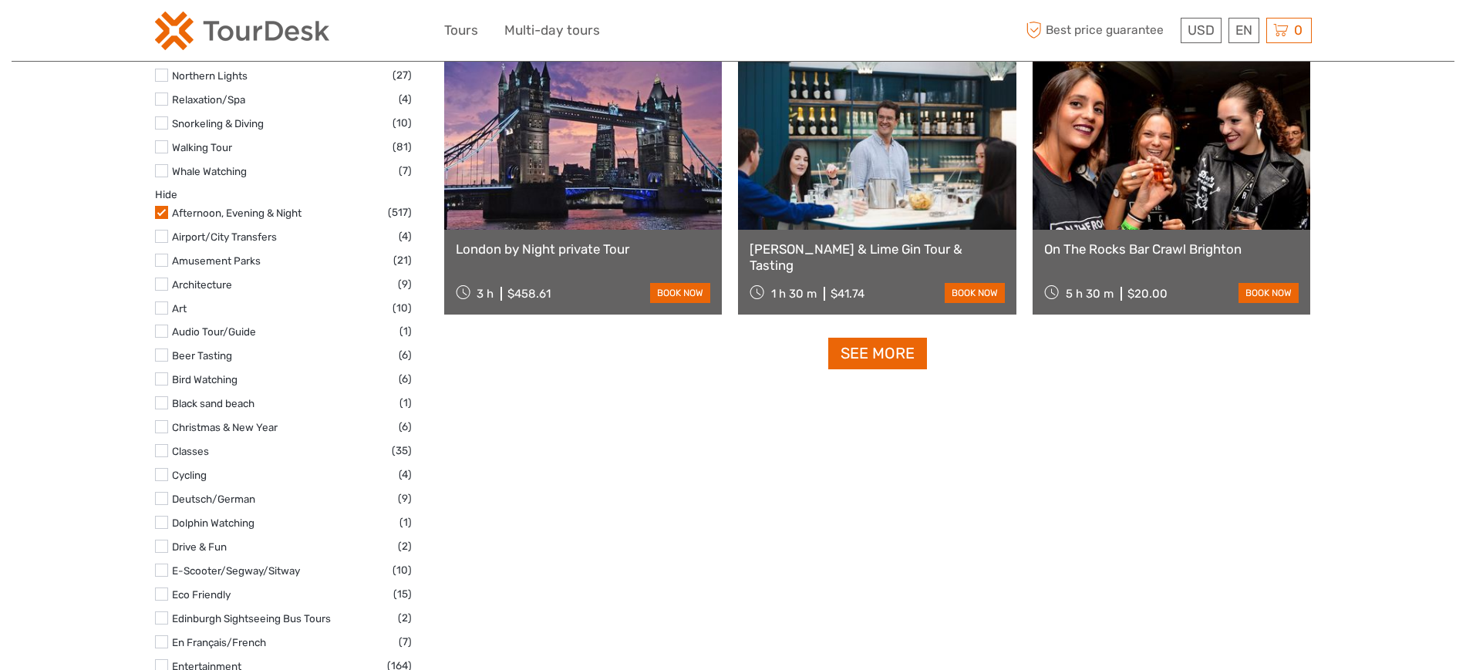
click at [161, 216] on label at bounding box center [161, 212] width 13 height 13
click at [0, 0] on input "checkbox" at bounding box center [0, 0] width 0 height 0
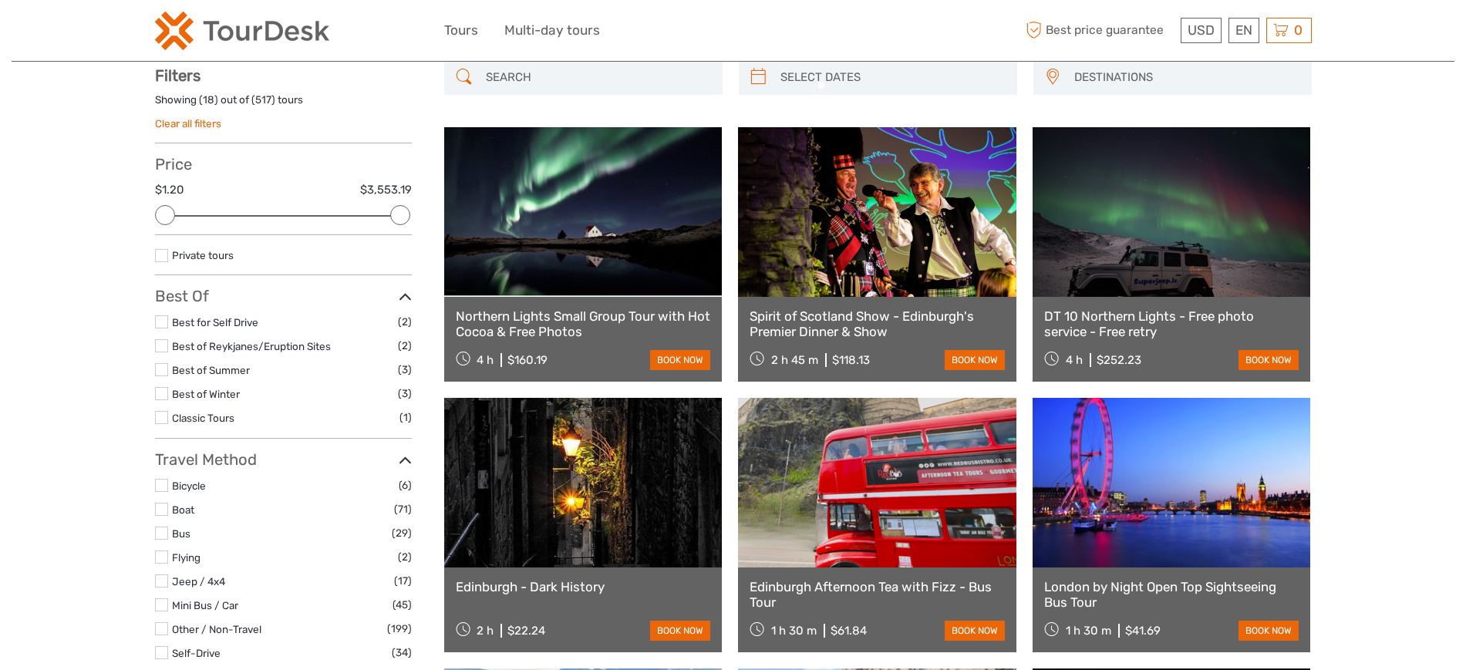
scroll to position [88, 0]
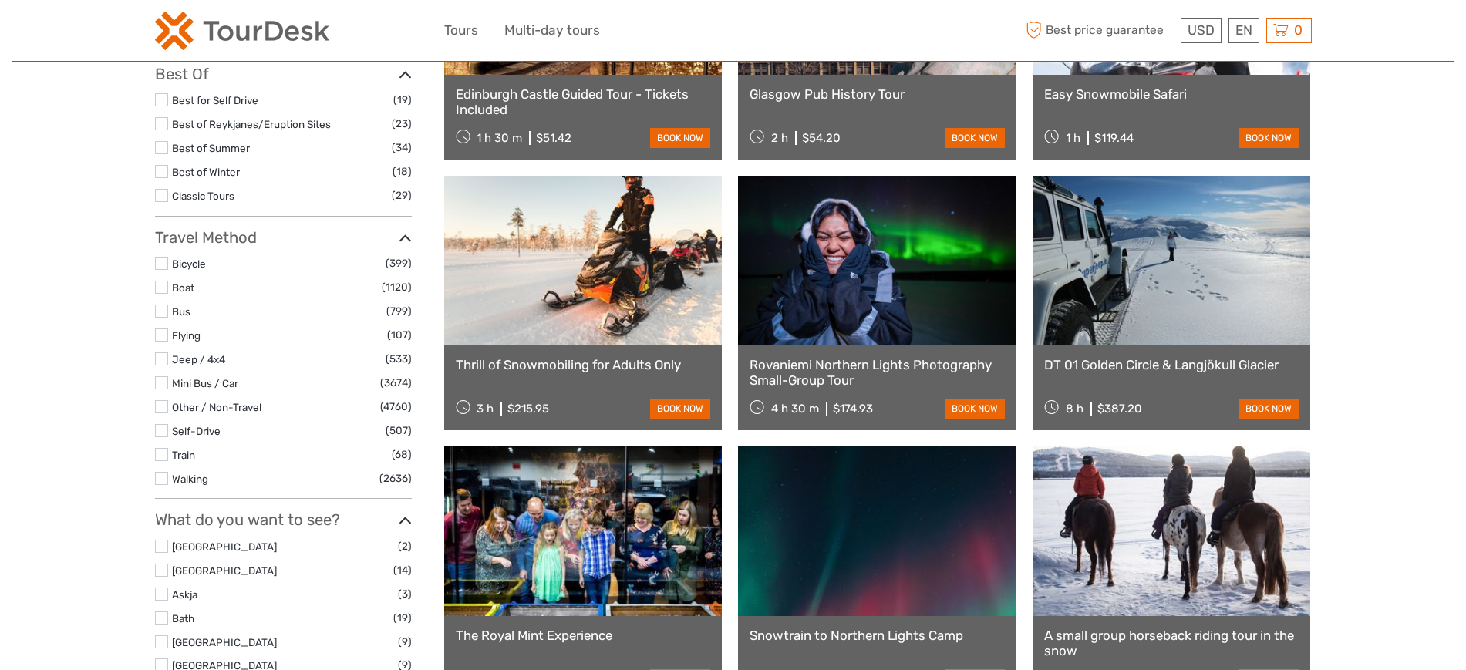
scroll to position [24276, 0]
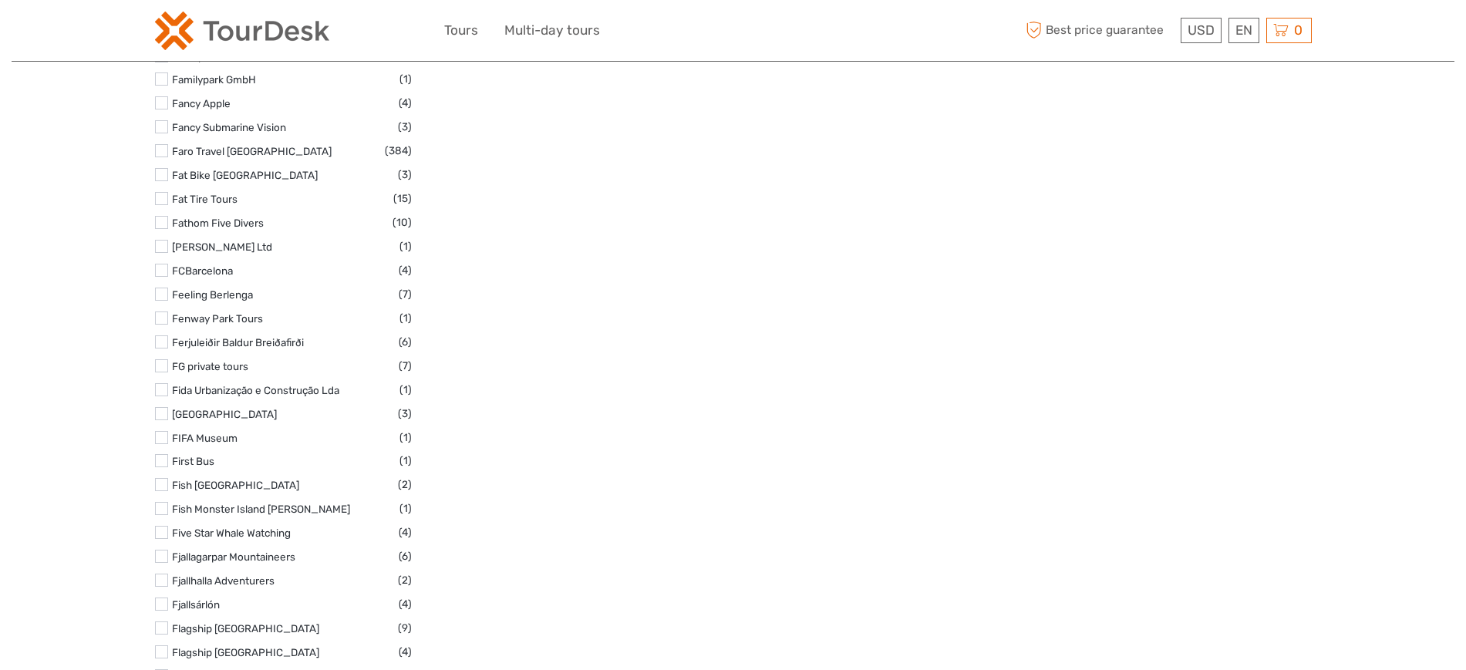
click at [0, 0] on input "checkbox" at bounding box center [0, 0] width 0 height 0
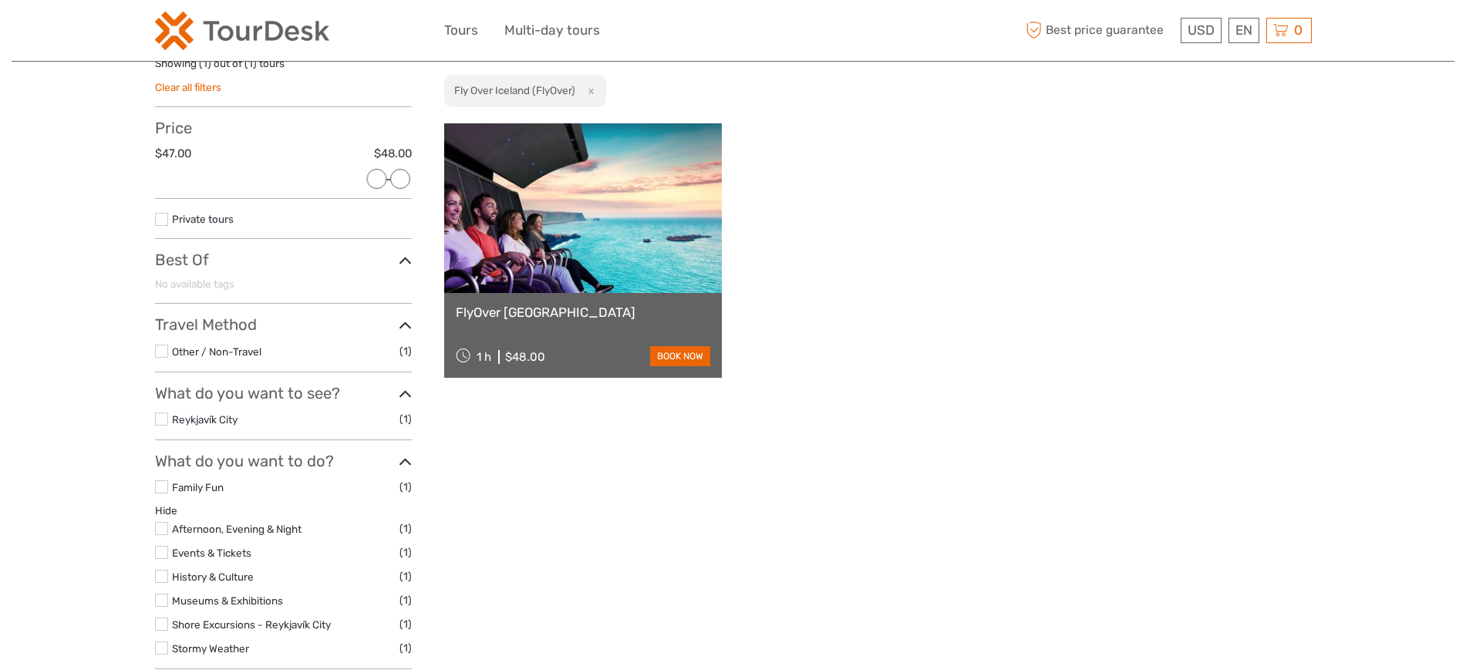
scroll to position [88, 0]
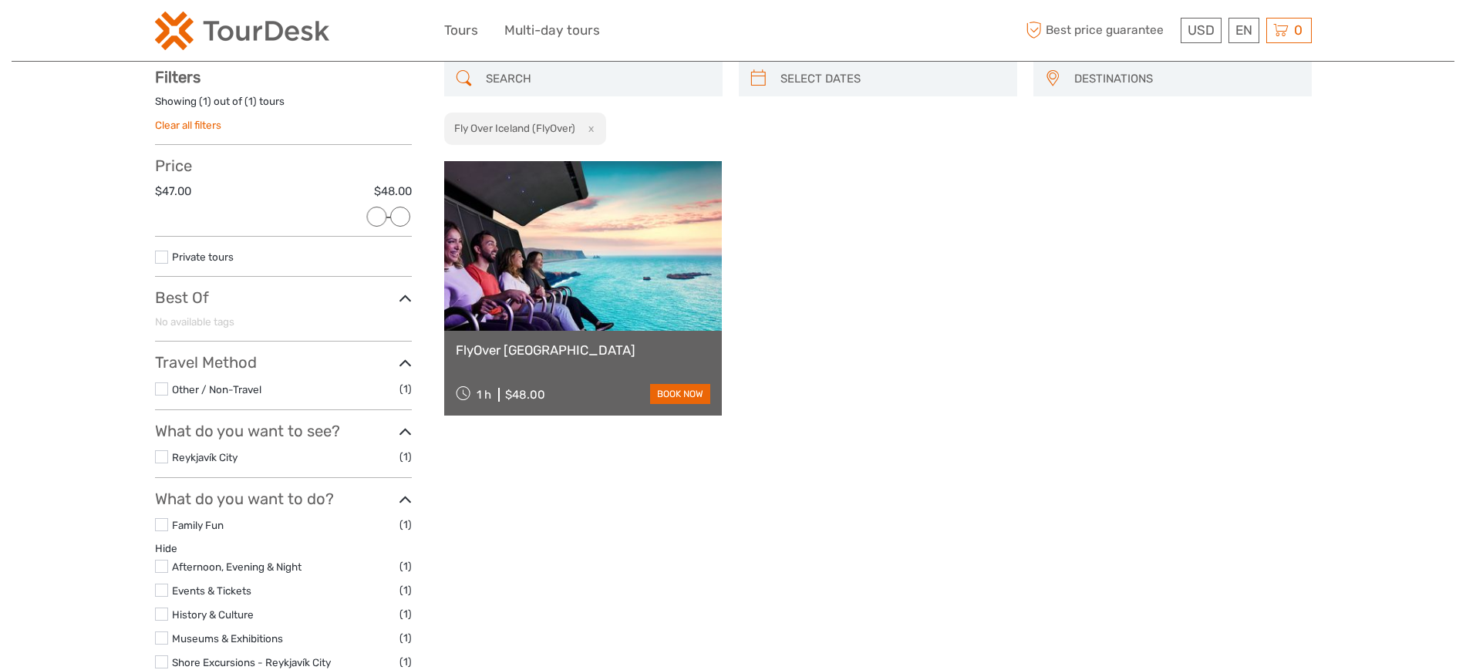
click at [485, 272] on link at bounding box center [583, 246] width 278 height 170
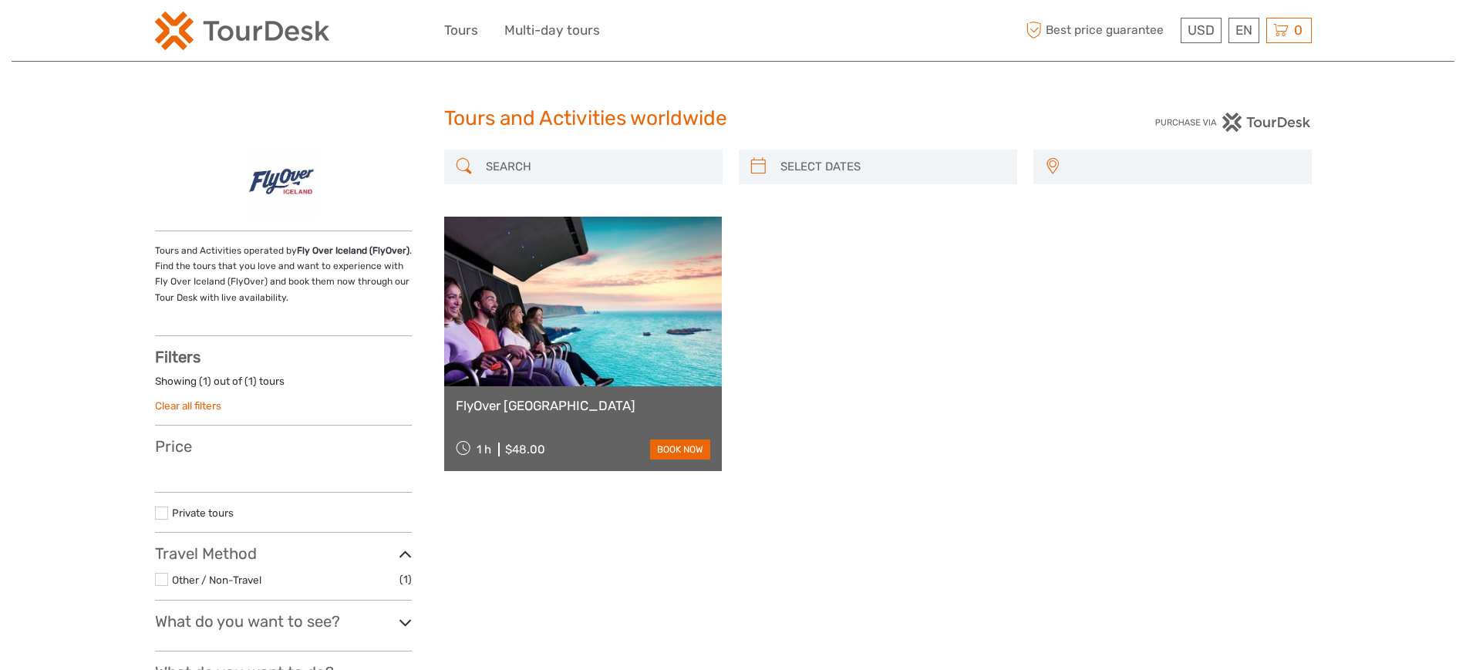
select select
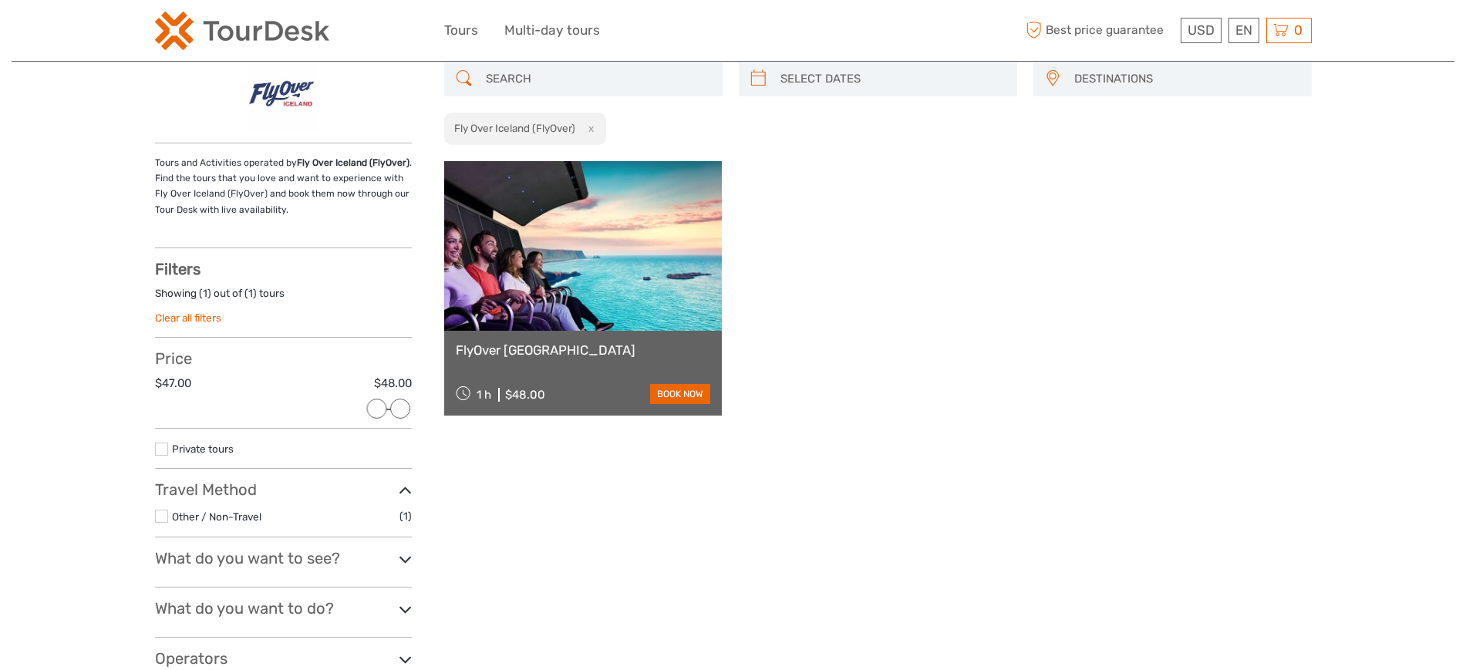
scroll to position [561, 0]
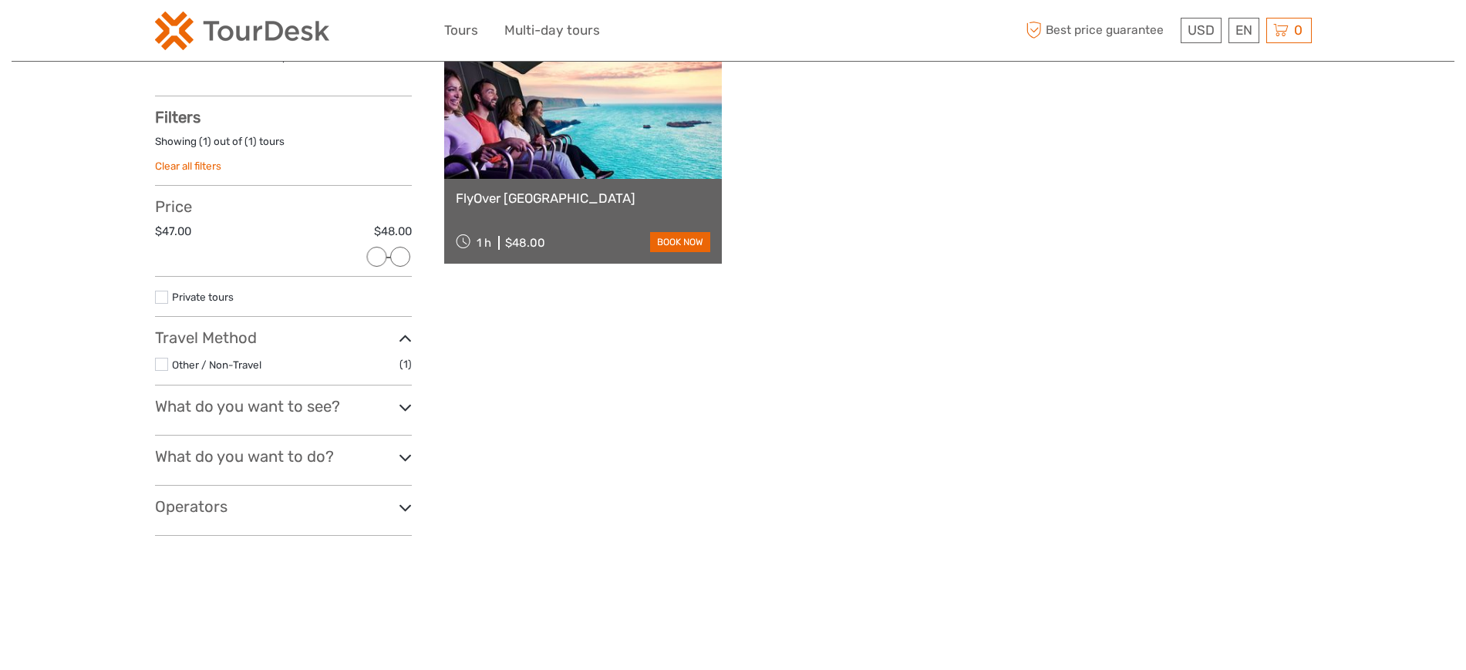
scroll to position [0, 0]
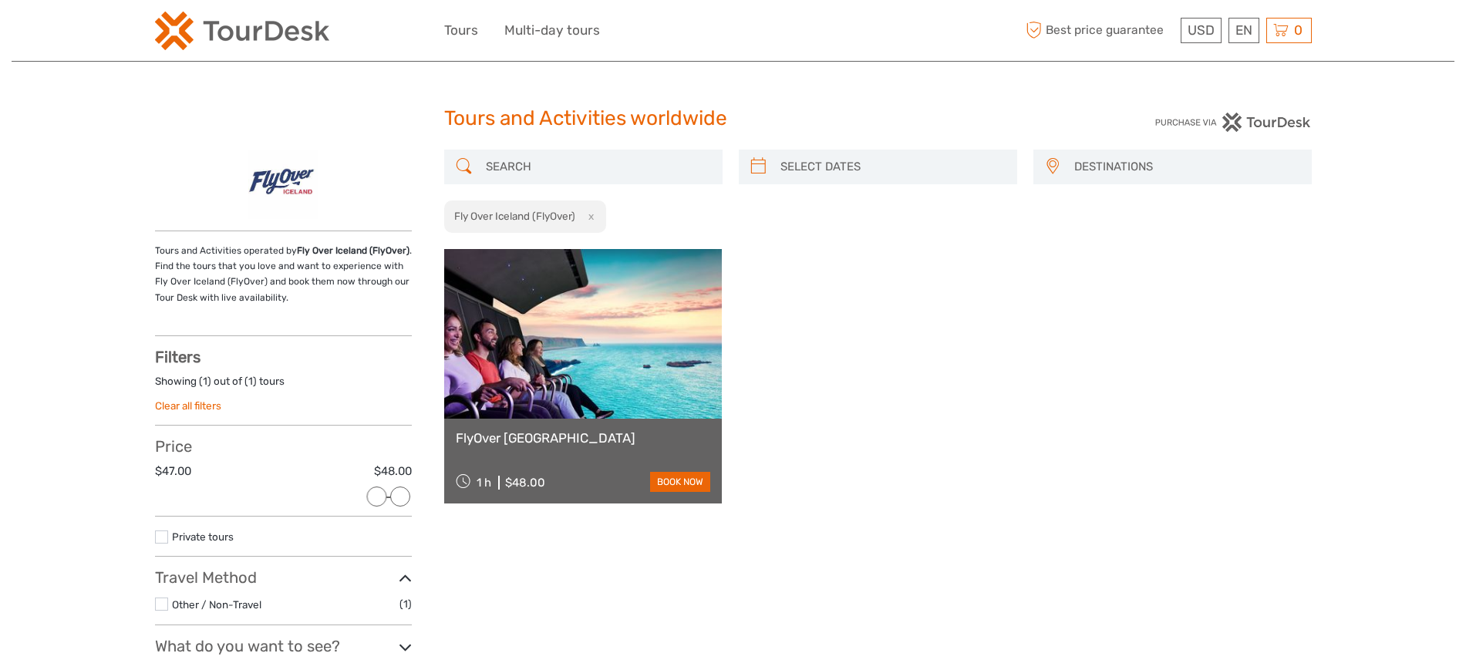
click at [196, 19] on img at bounding box center [242, 31] width 174 height 39
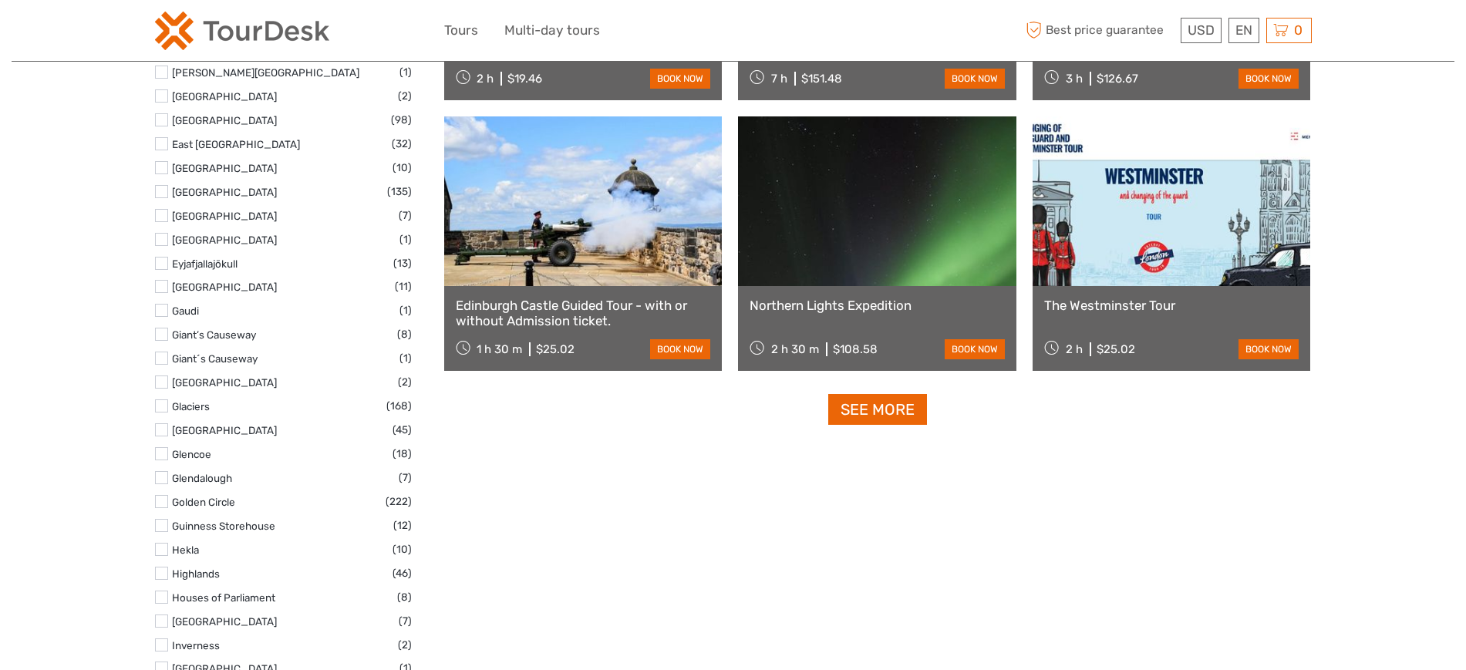
scroll to position [882, 0]
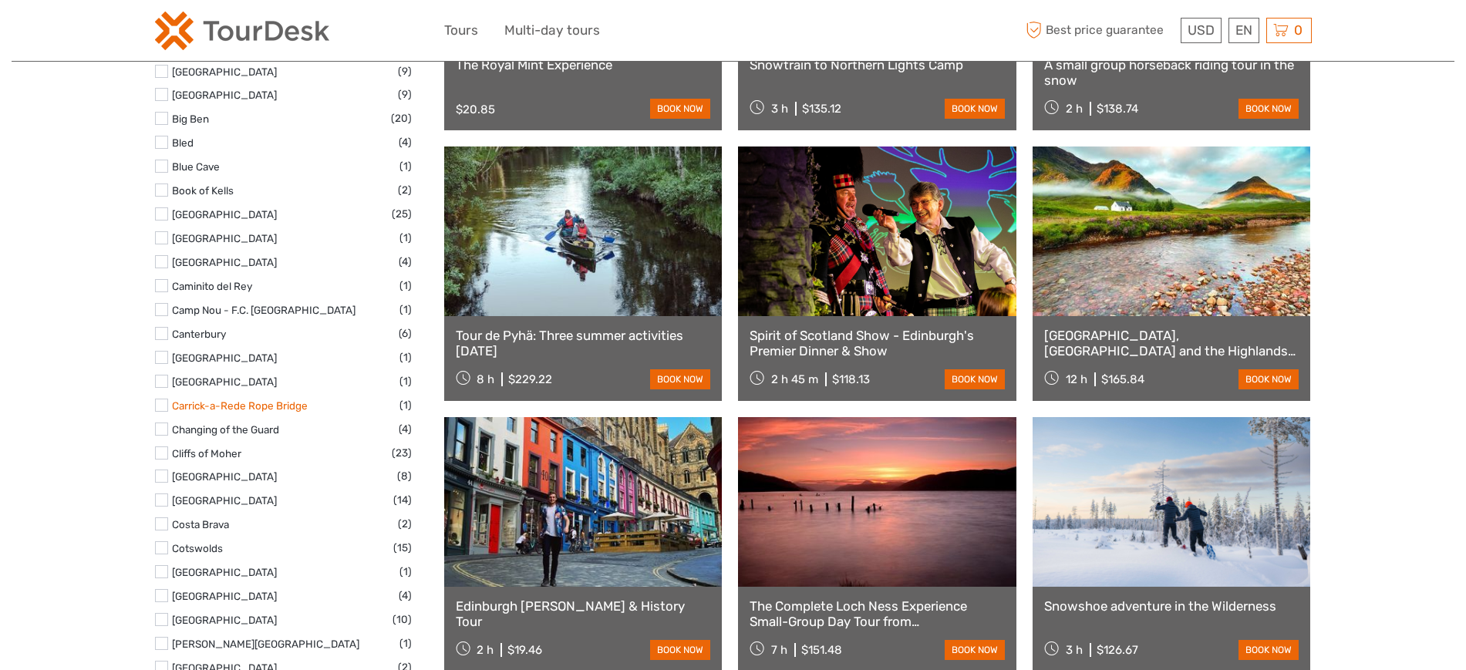
click at [261, 406] on link "Carrick-a-Rede Rope Bridge" at bounding box center [240, 405] width 136 height 12
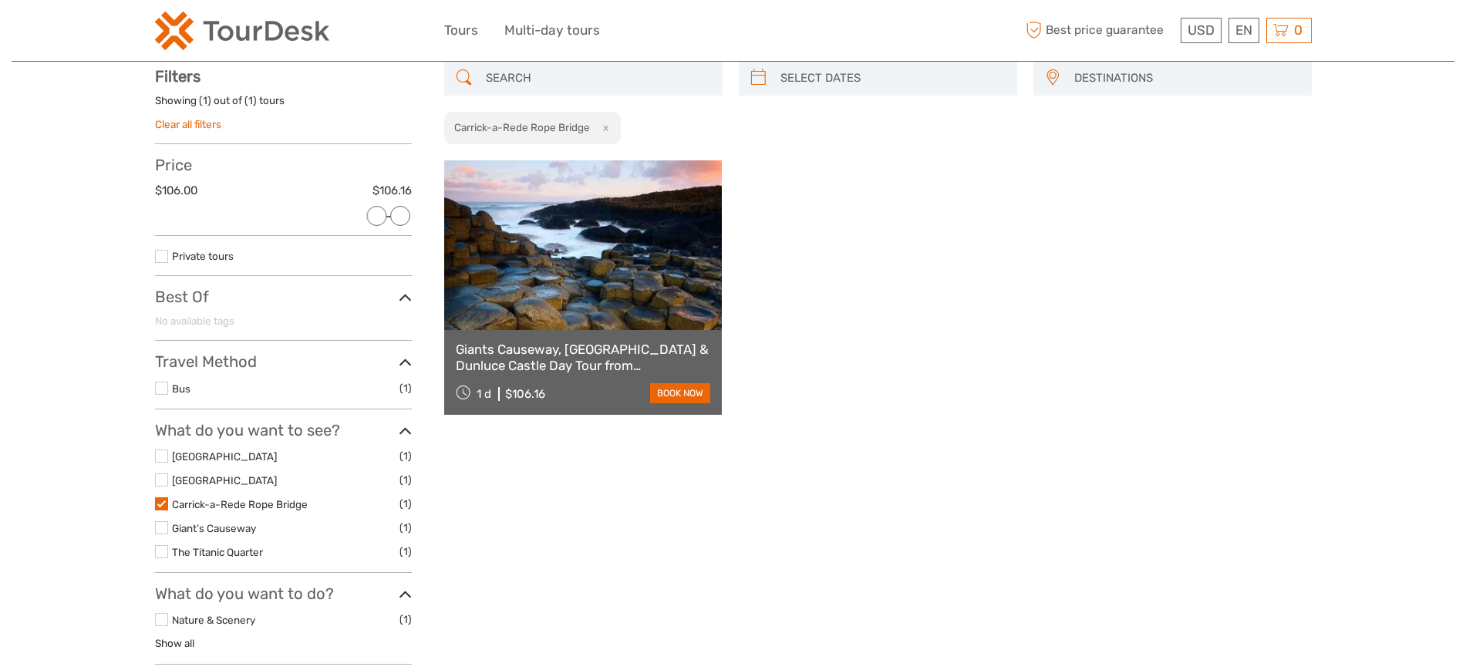
scroll to position [88, 0]
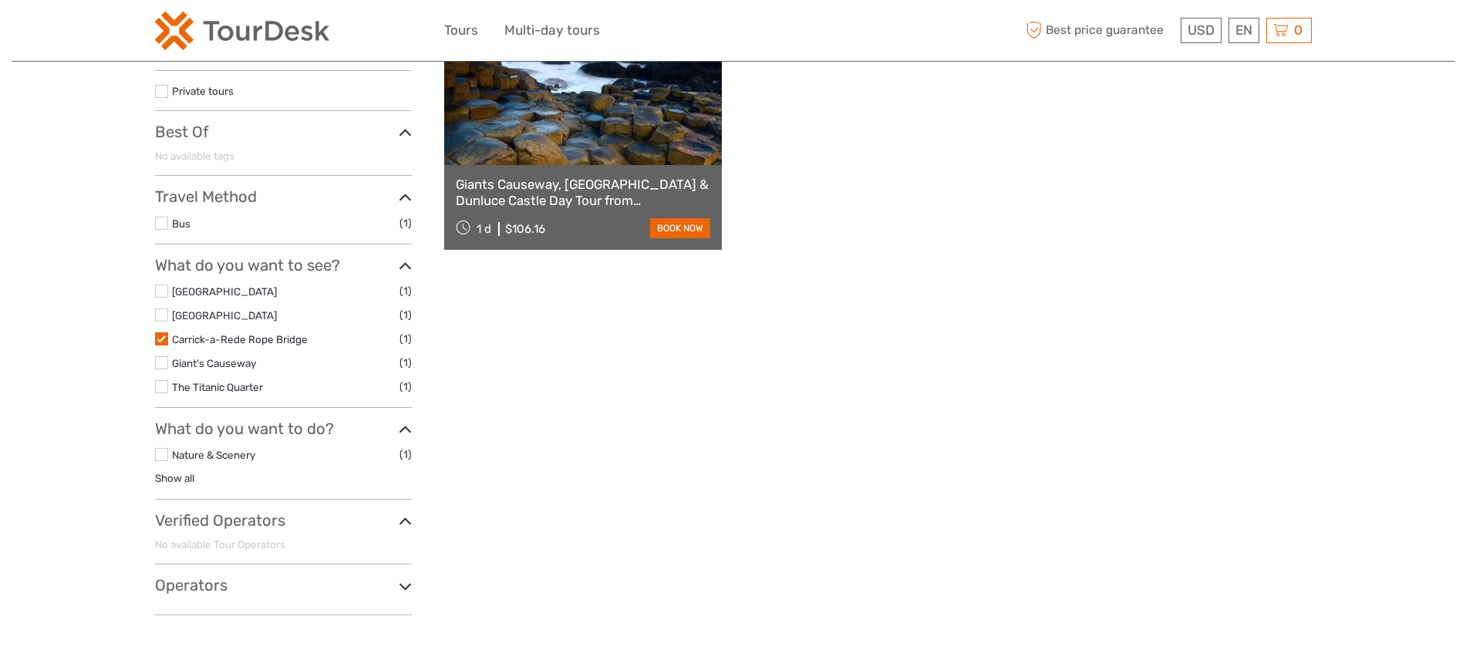
click at [1015, 225] on div "Giants Causeway, Belfast City & Dunluce Castle Day Tour from Dublin 1 d $106.16…" at bounding box center [877, 122] width 867 height 254
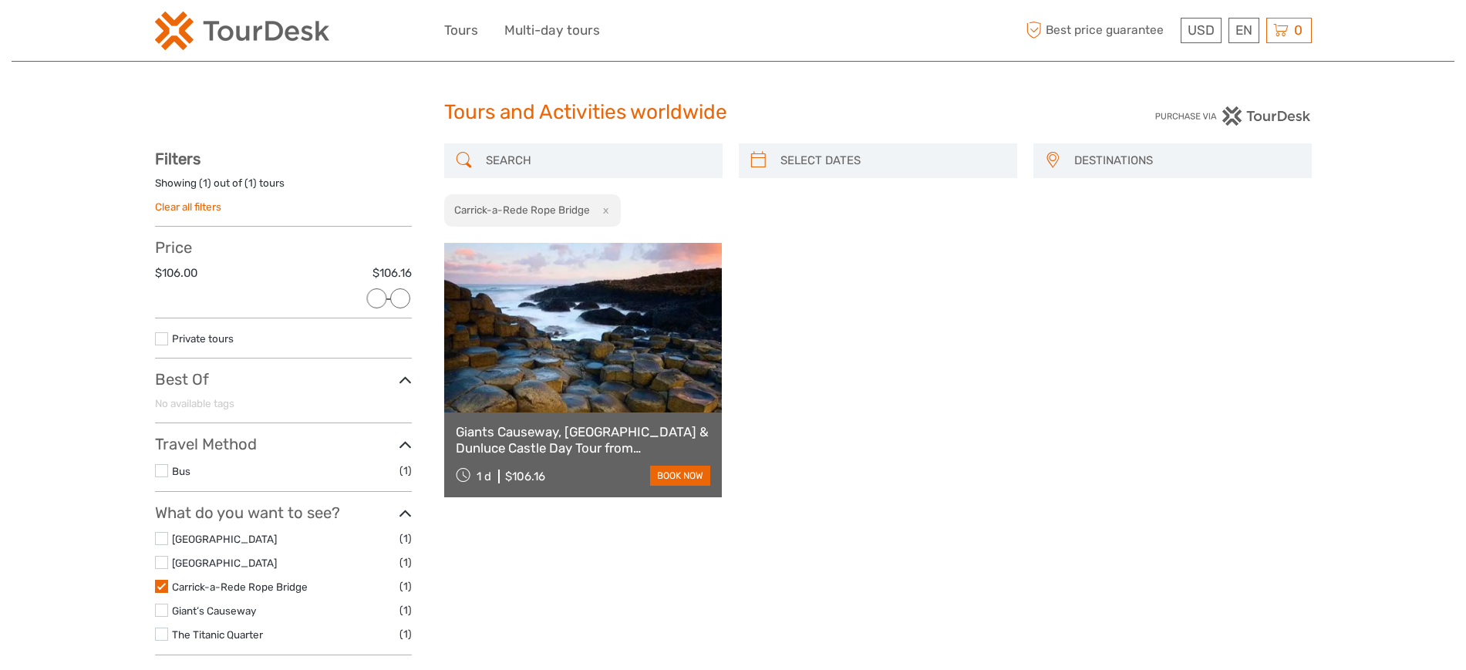
scroll to position [0, 0]
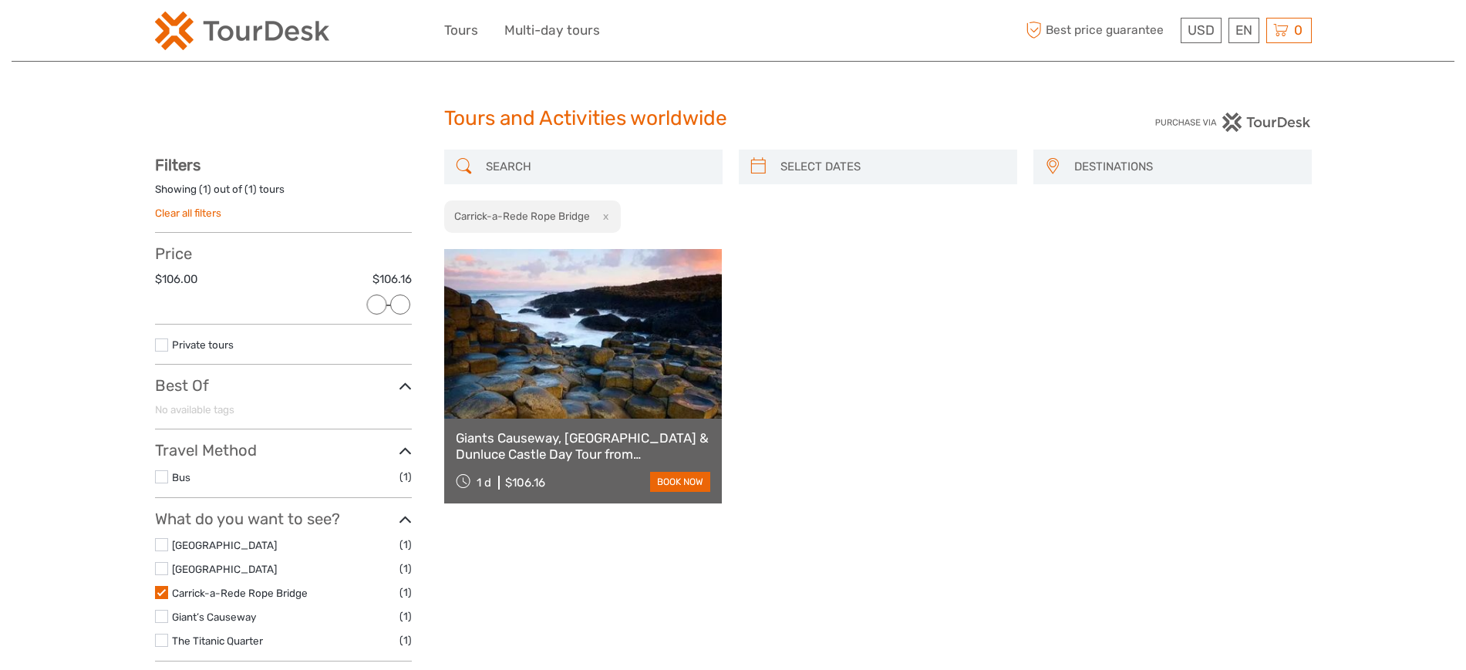
click at [1218, 169] on span "DESTINATIONS" at bounding box center [1185, 166] width 237 height 25
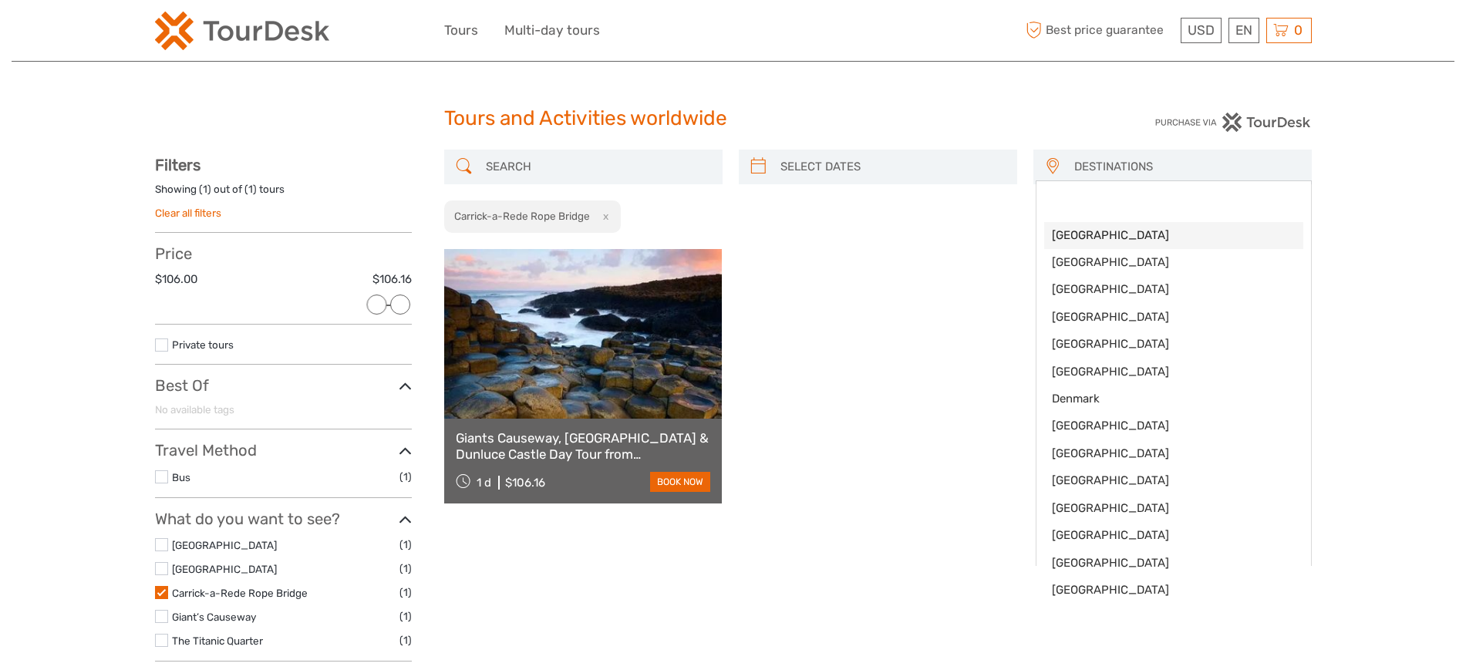
click at [1160, 237] on span "[GEOGRAPHIC_DATA]" at bounding box center [1174, 235] width 244 height 16
select select "/Destination/austria"
select select
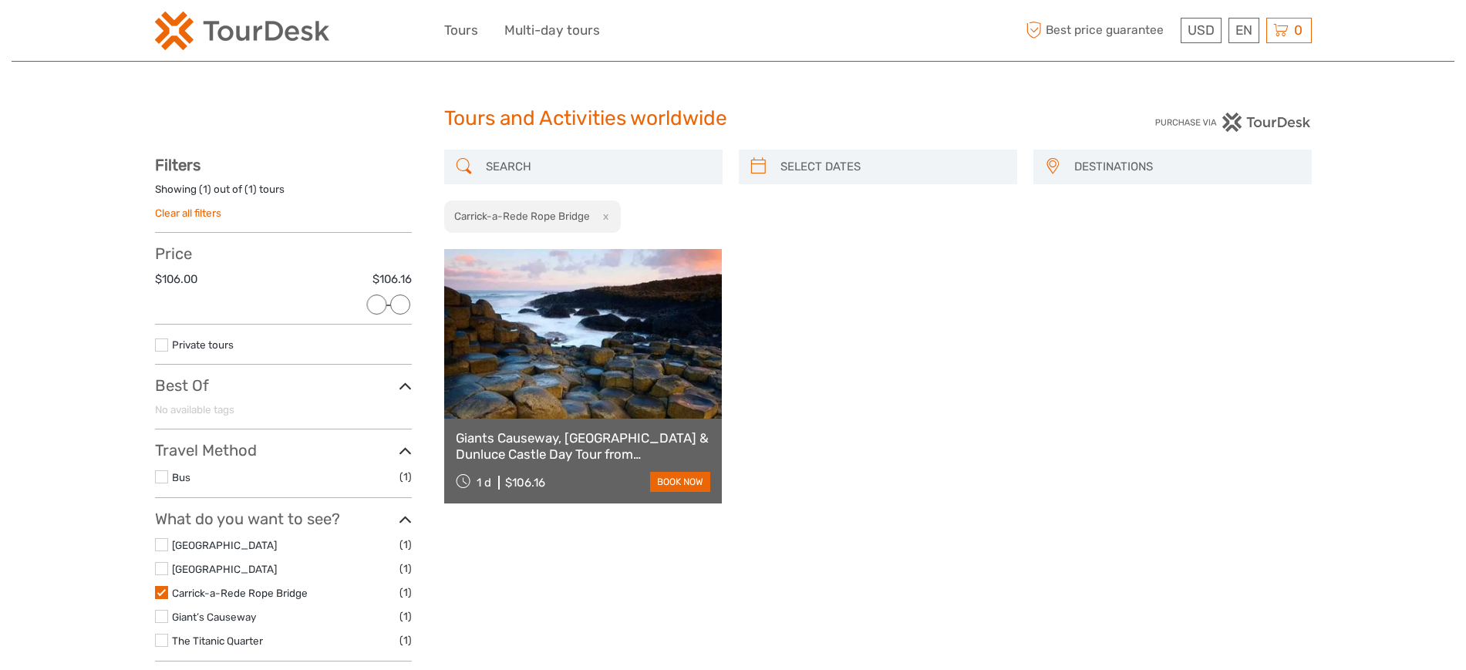
click at [159, 601] on ul "Belfast City (1) Belfast City (1) Carrick-a-Rede Rope Bridge (1) Giant’s Causew…" at bounding box center [283, 592] width 257 height 113
click at [163, 593] on label at bounding box center [161, 592] width 13 height 13
click at [0, 0] on input "checkbox" at bounding box center [0, 0] width 0 height 0
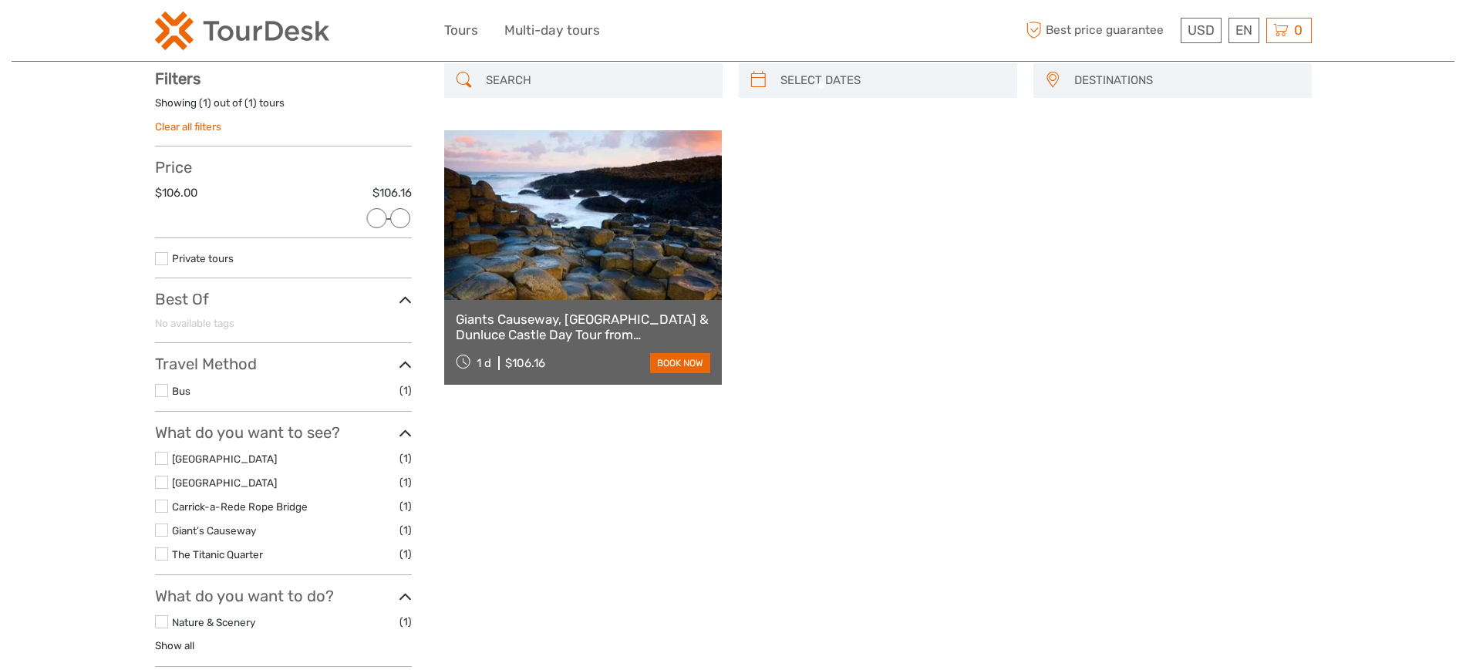
click at [97, 454] on div "Tours and Activities worldwide Tours and Activities worldwide DESTINATIONS Aust…" at bounding box center [733, 416] width 1443 height 1004
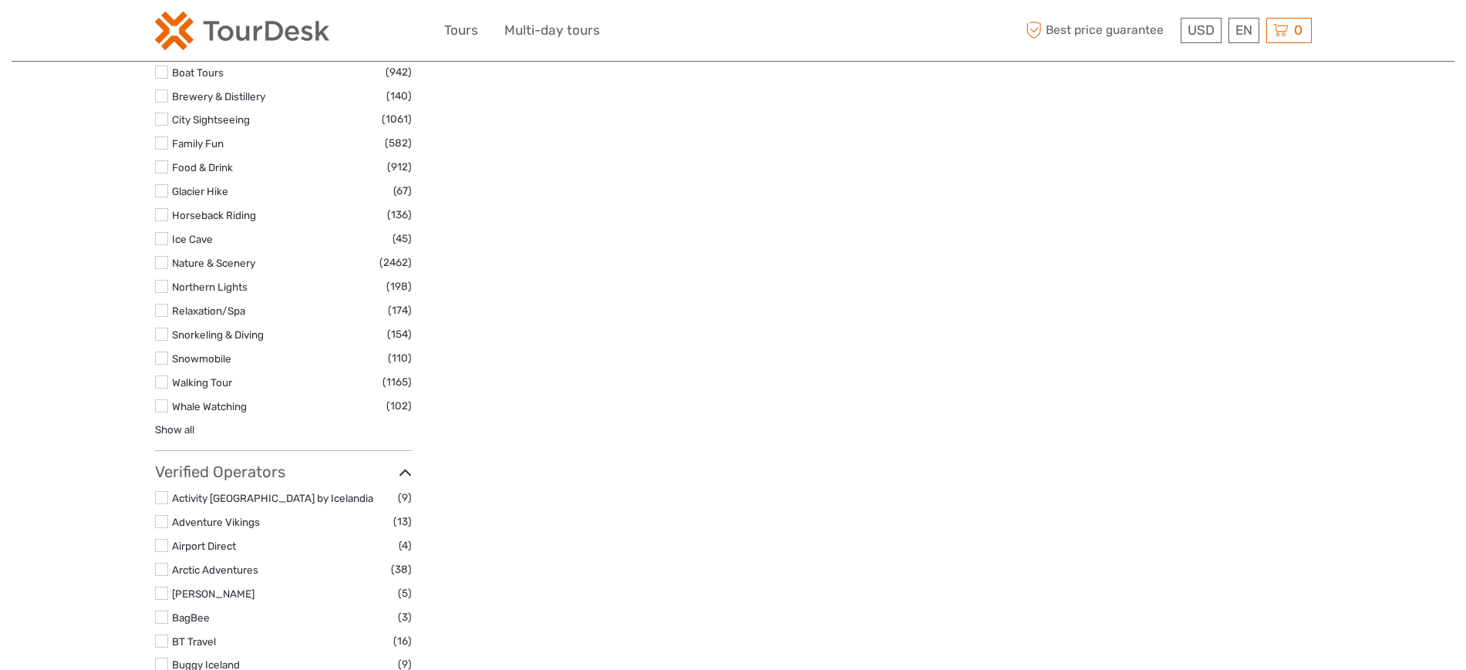
scroll to position [3662, 0]
click at [171, 422] on link "Show all" at bounding box center [174, 428] width 39 height 12
click at [45, 404] on div "Tours and Activities worldwide Tours and Activities worldwide DESTINATIONS Aust…" at bounding box center [733, 115] width 1443 height 7555
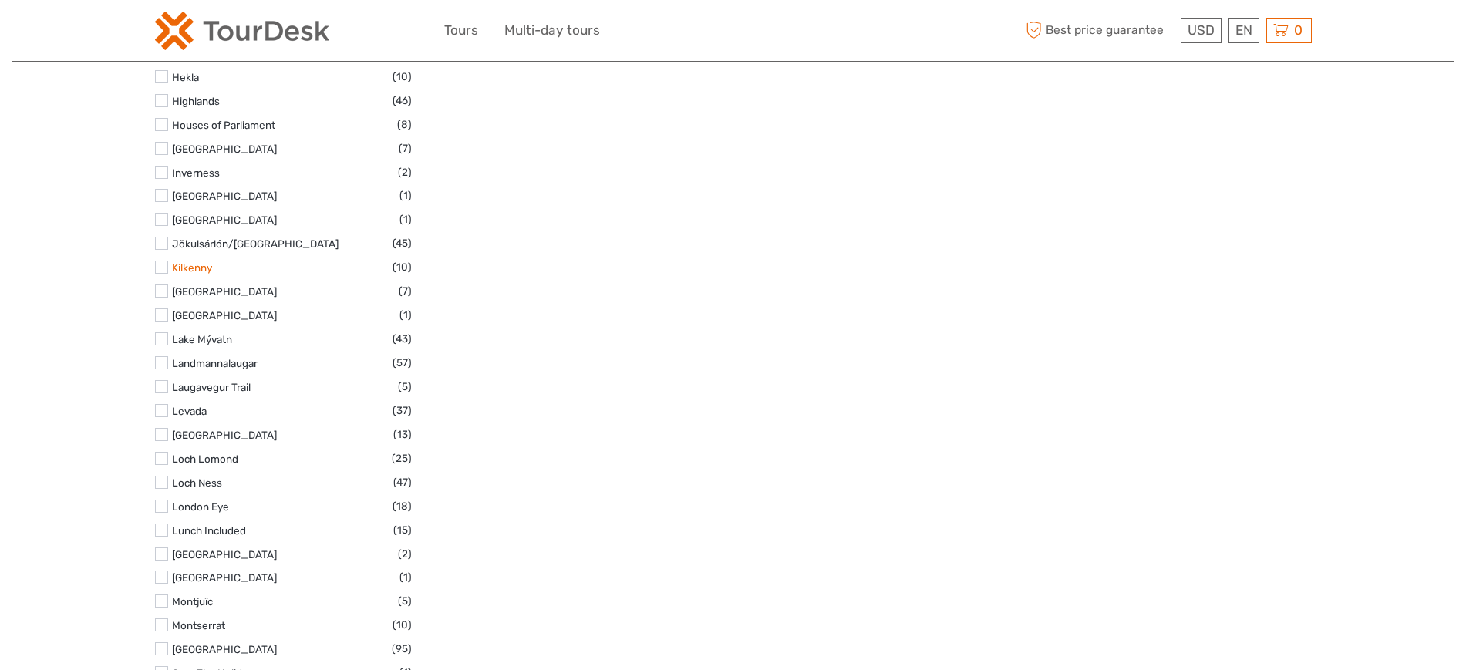
scroll to position [1928, 0]
click at [166, 239] on label at bounding box center [161, 241] width 13 height 13
click at [0, 0] on input "checkbox" at bounding box center [0, 0] width 0 height 0
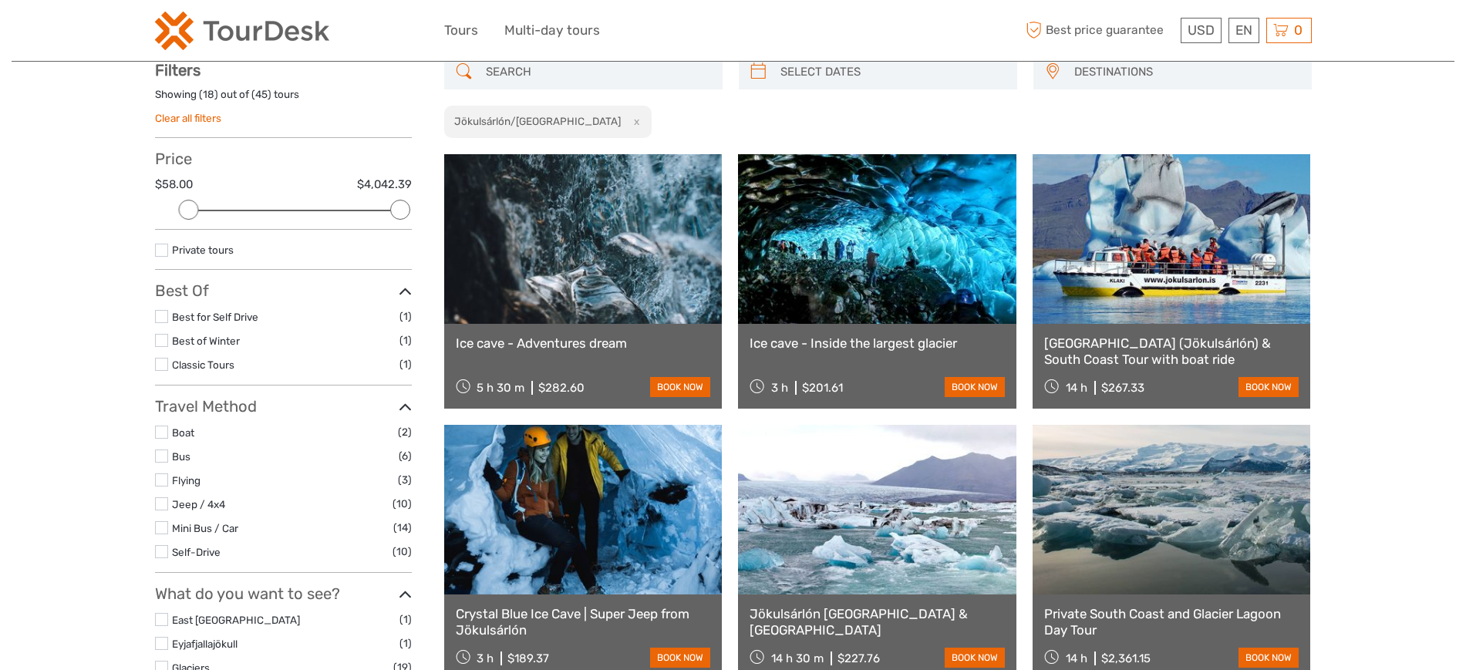
scroll to position [88, 0]
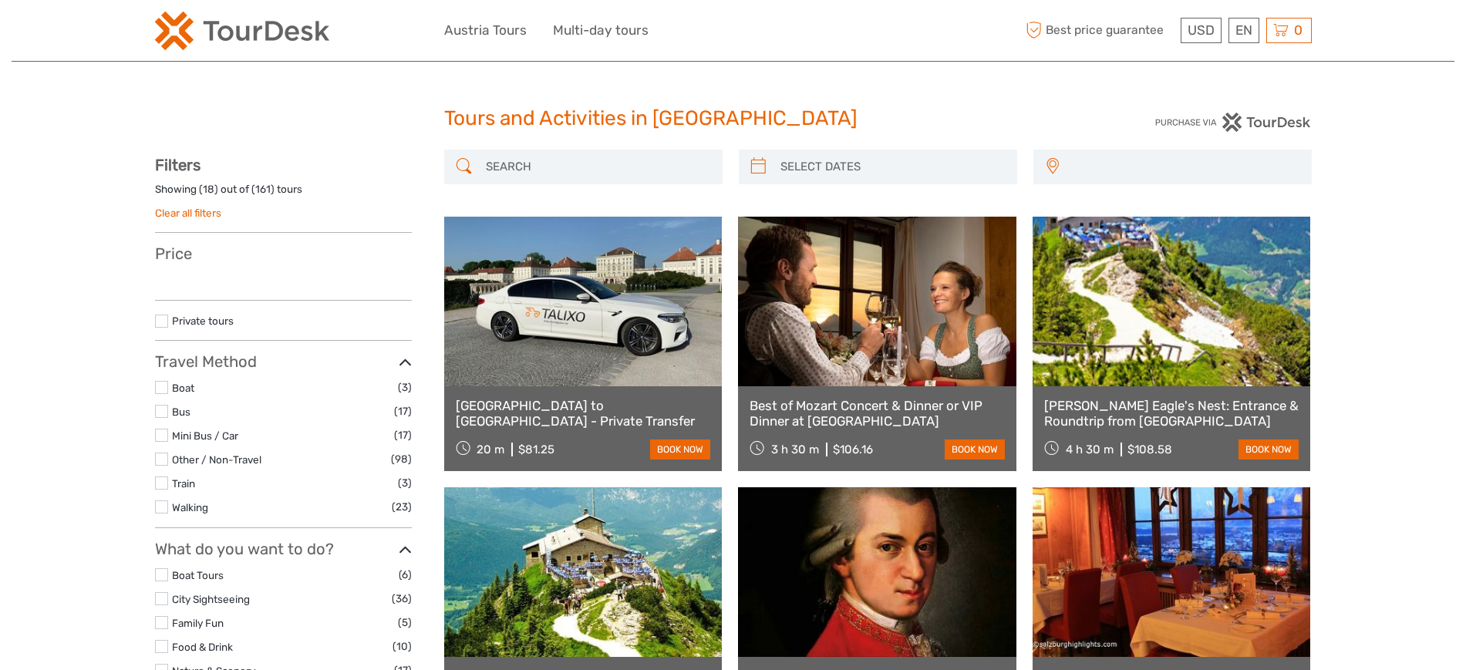
select select
